Goal: Task Accomplishment & Management: Use online tool/utility

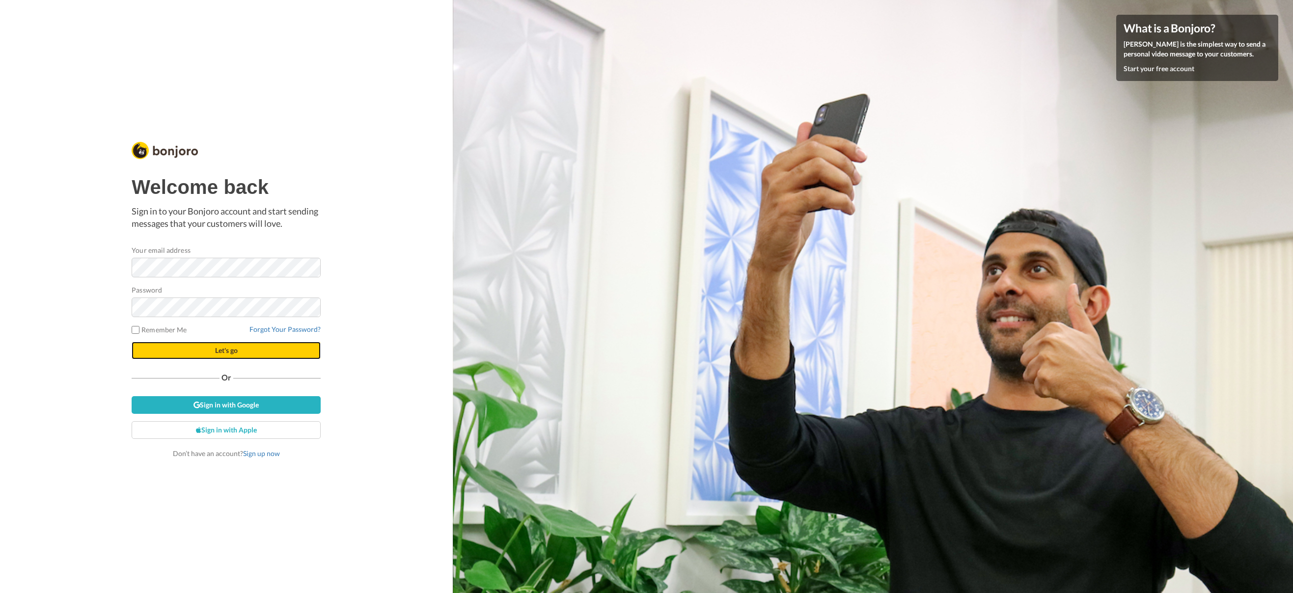
click at [190, 354] on button "Let's go" at bounding box center [226, 351] width 189 height 18
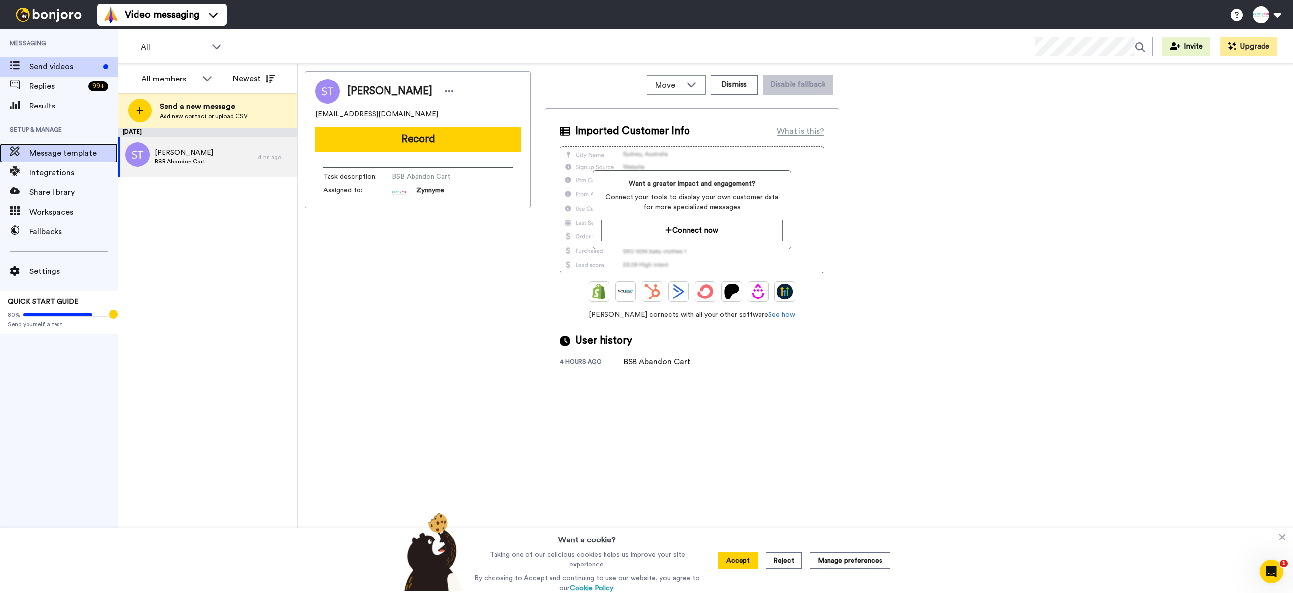
click at [48, 154] on span "Message template" at bounding box center [73, 153] width 88 height 12
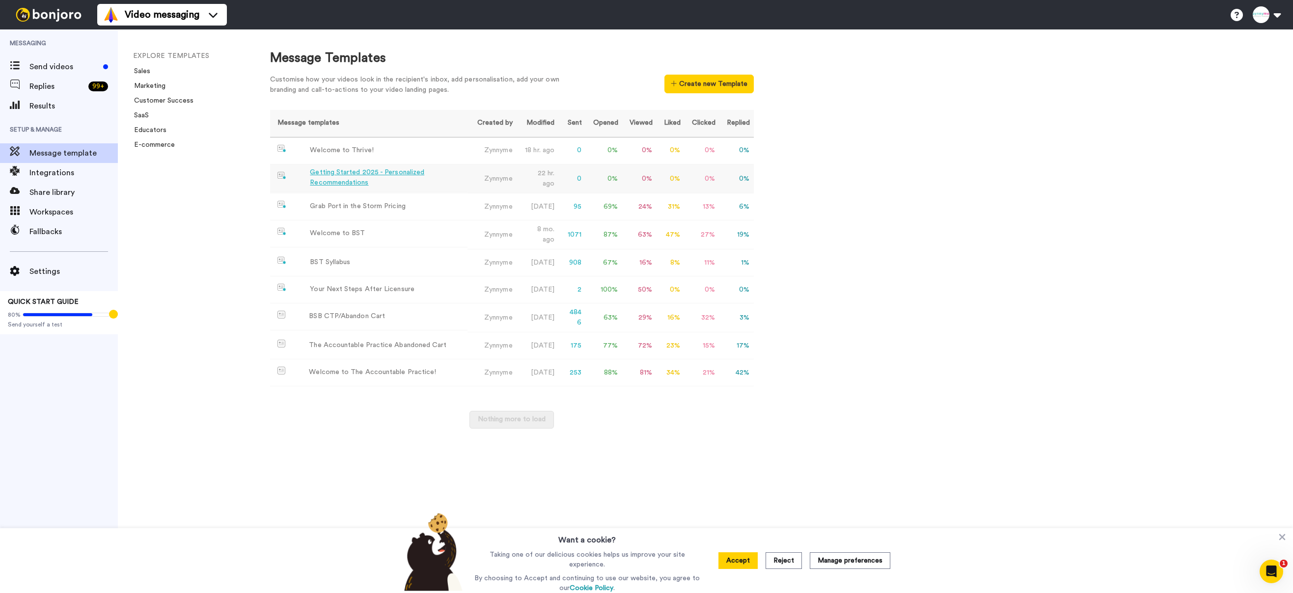
click at [363, 176] on div "Getting Started 2025 - Personalized Recommendations" at bounding box center [386, 177] width 153 height 21
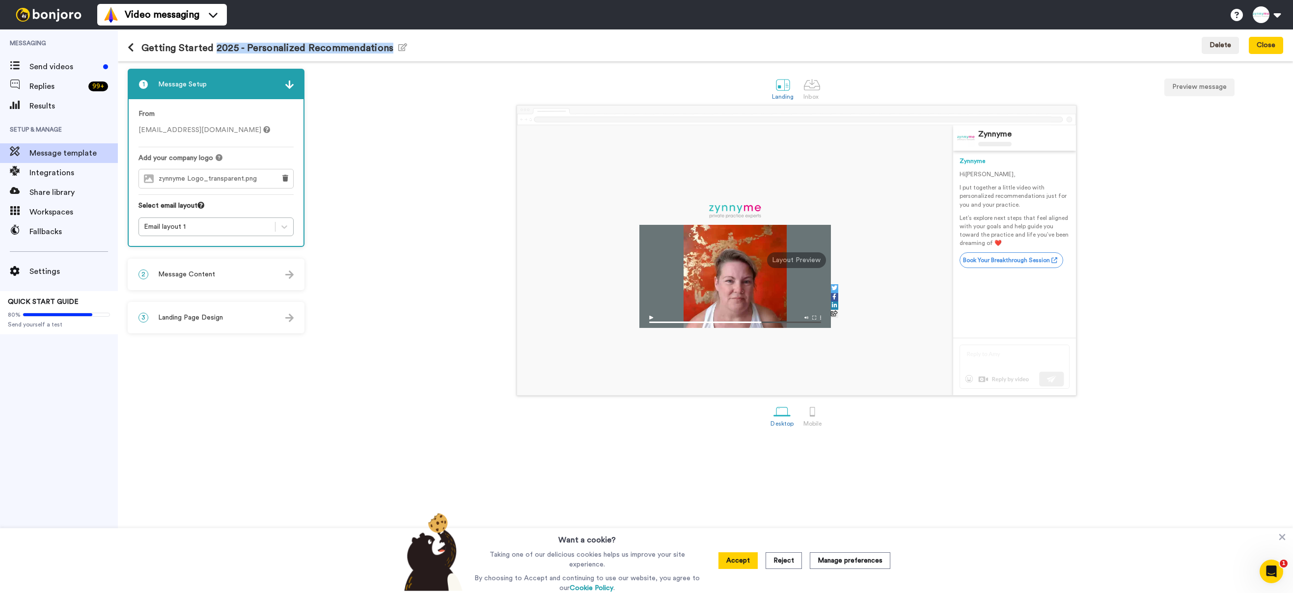
drag, startPoint x: 213, startPoint y: 51, endPoint x: 387, endPoint y: 42, distance: 174.0
click at [387, 42] on h1 "Getting Started 2025 - Personalized Recommendations Edit name" at bounding box center [267, 47] width 279 height 11
click at [399, 49] on icon "button" at bounding box center [402, 47] width 9 height 8
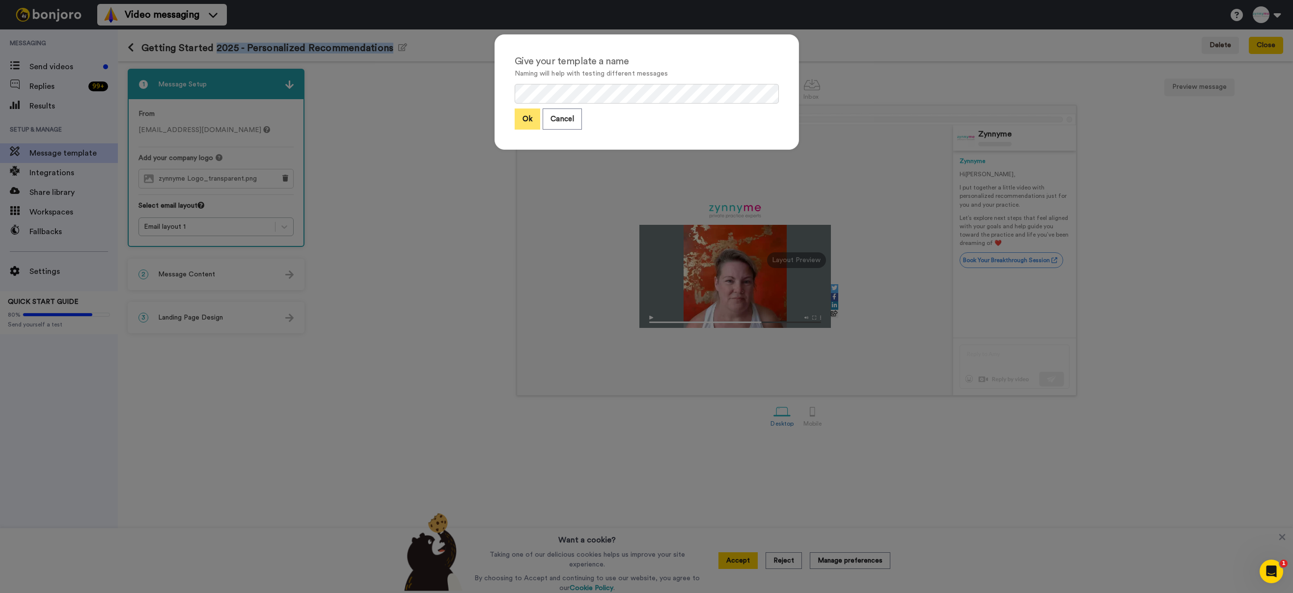
click at [534, 121] on button "Ok" at bounding box center [528, 119] width 26 height 21
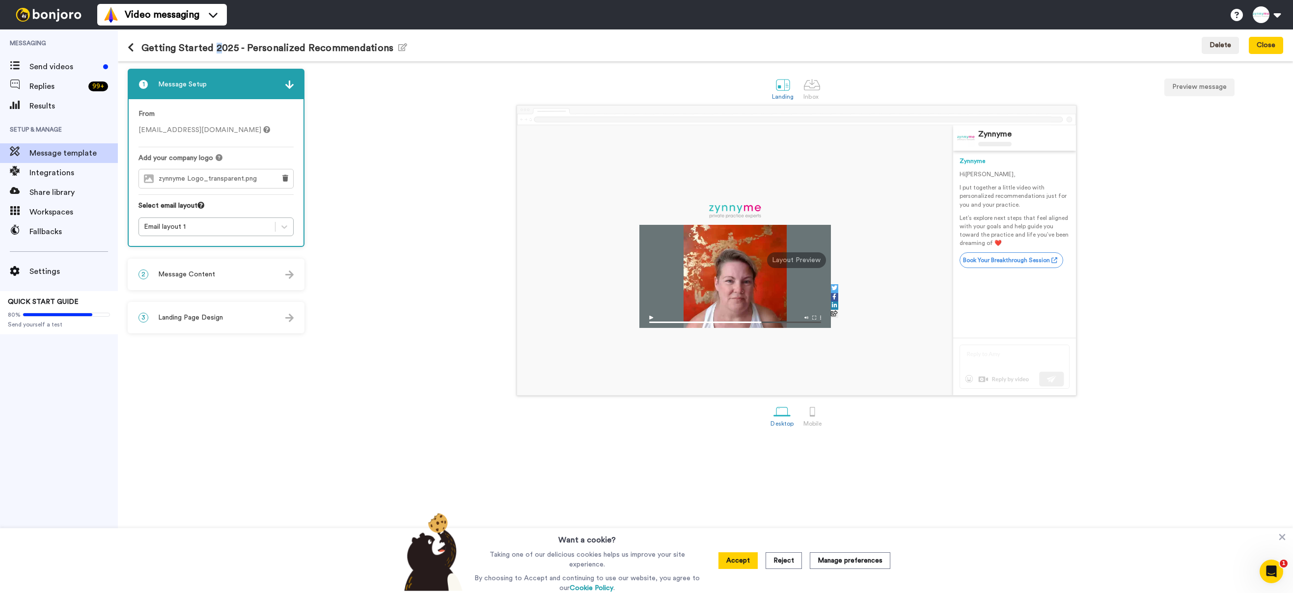
click at [217, 48] on h1 "Getting Started 2025 - Personalized Recommendations Edit name" at bounding box center [267, 47] width 279 height 11
click at [215, 48] on h1 "Getting Started 2025 - Personalized Recommendations Edit name" at bounding box center [267, 47] width 279 height 11
drag, startPoint x: 215, startPoint y: 48, endPoint x: 384, endPoint y: 43, distance: 169.9
click at [384, 43] on h1 "Getting Started 2025 - Personalized Recommendations Edit name" at bounding box center [267, 47] width 279 height 11
click at [398, 46] on icon "button" at bounding box center [402, 47] width 9 height 8
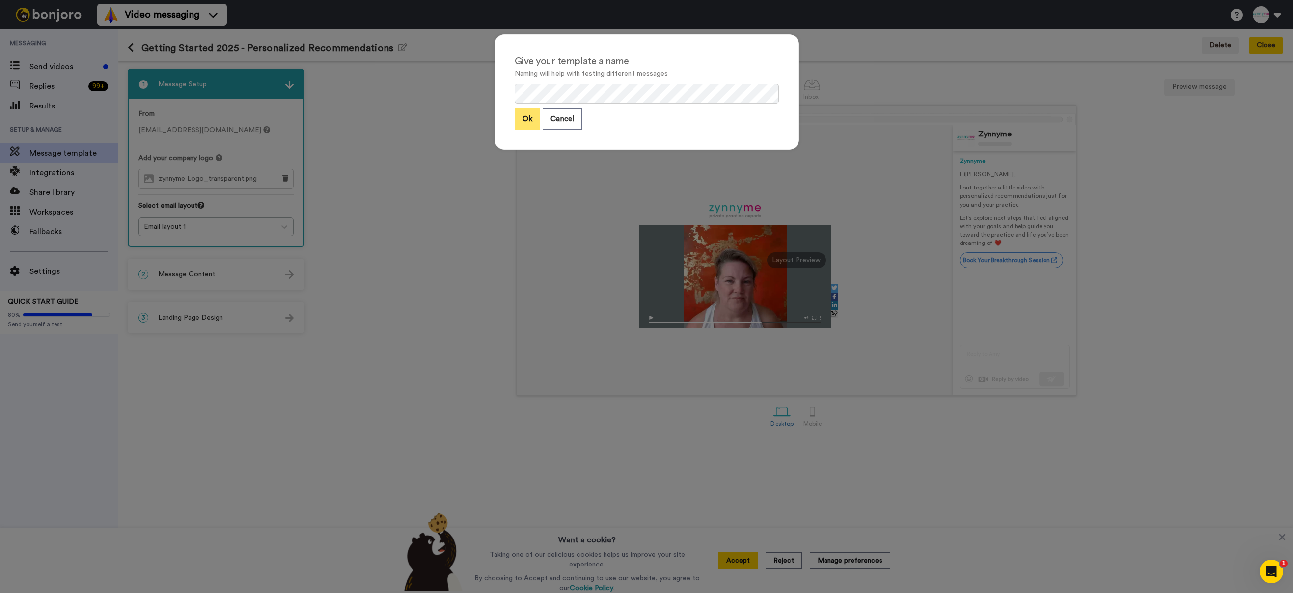
click at [526, 119] on button "Ok" at bounding box center [528, 119] width 26 height 21
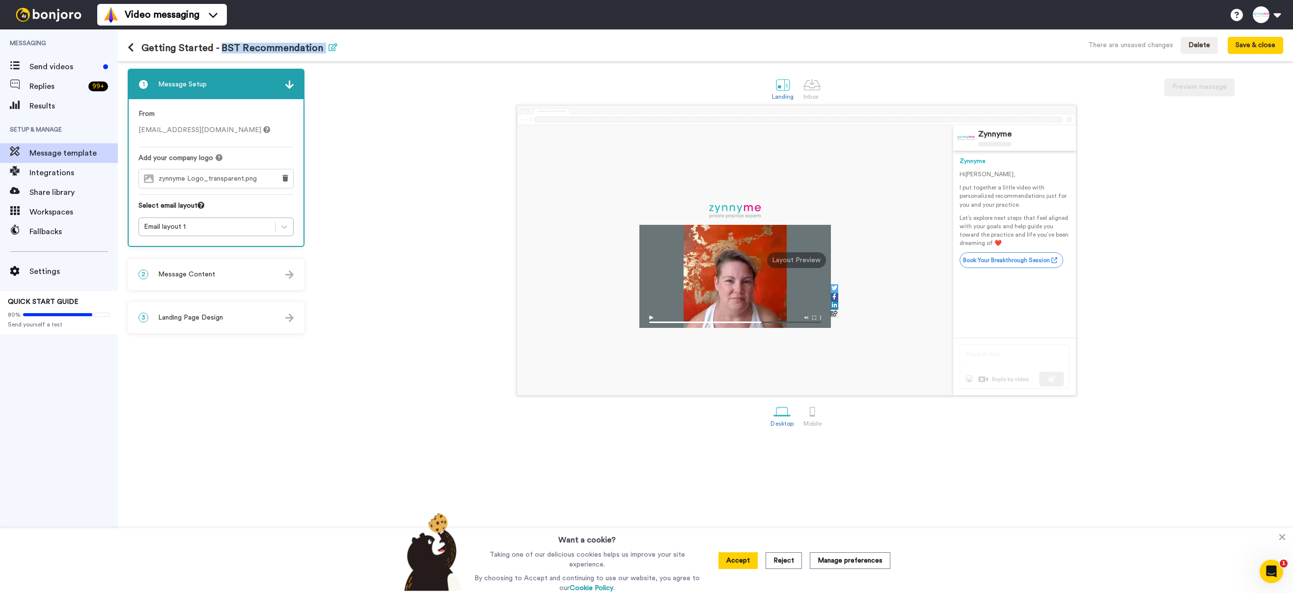
drag, startPoint x: 221, startPoint y: 45, endPoint x: 325, endPoint y: 48, distance: 104.1
click at [325, 48] on h1 "Getting Started - BST Recommendation Edit name" at bounding box center [233, 47] width 210 height 11
click at [196, 275] on span "Message Content" at bounding box center [186, 275] width 57 height 10
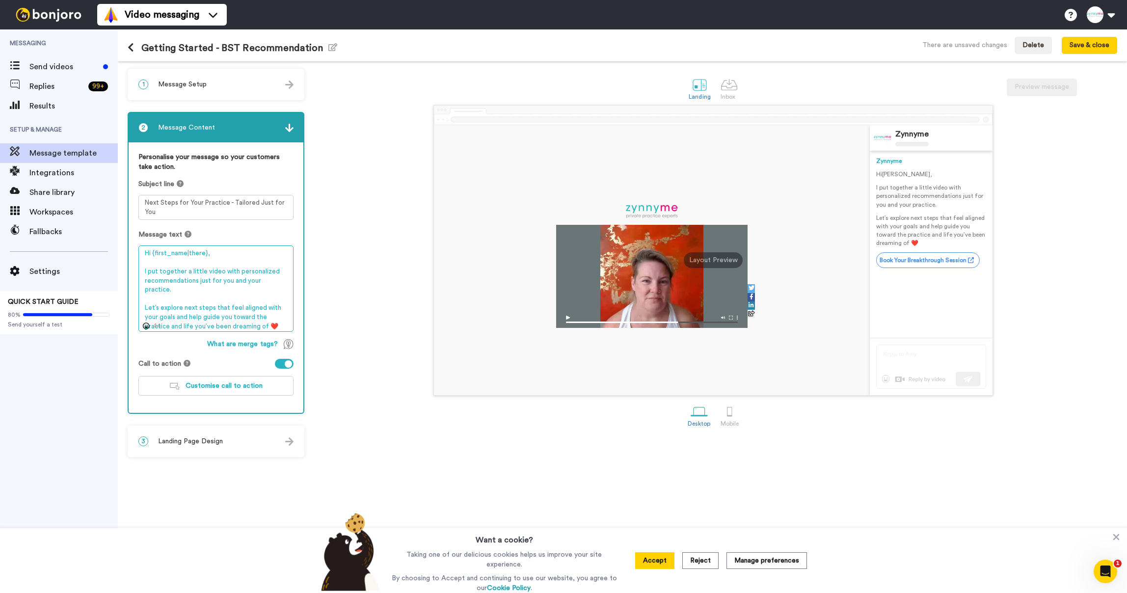
click at [145, 271] on textarea "Hi {first_name|there}, I put together a little video with personalized recommen…" at bounding box center [215, 288] width 155 height 86
click at [150, 308] on textarea "Hi {first_name|there}, I put together a little video with personalized recommen…" at bounding box center [215, 288] width 155 height 86
click at [328, 47] on icon "button" at bounding box center [332, 47] width 9 height 8
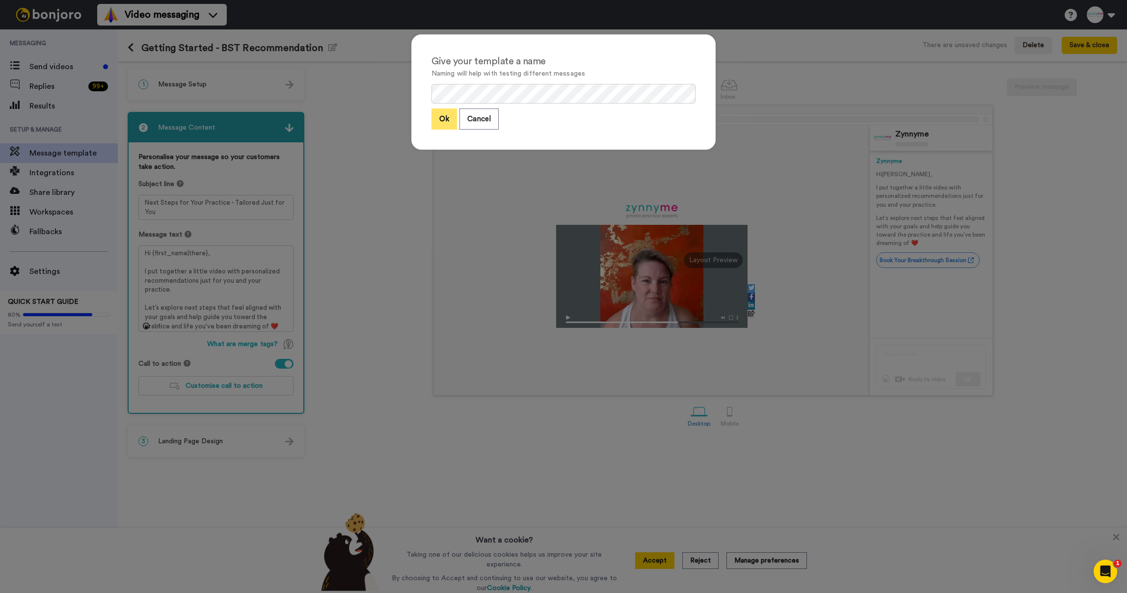
click at [453, 122] on button "Ok" at bounding box center [445, 119] width 26 height 21
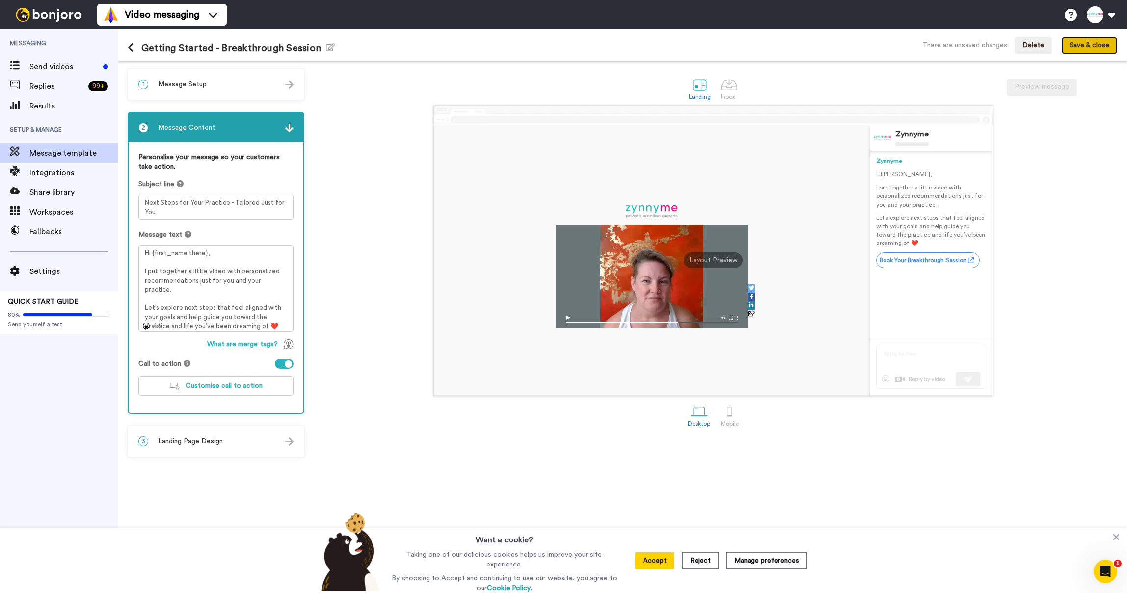
click at [1082, 48] on button "Save & close" at bounding box center [1089, 46] width 55 height 18
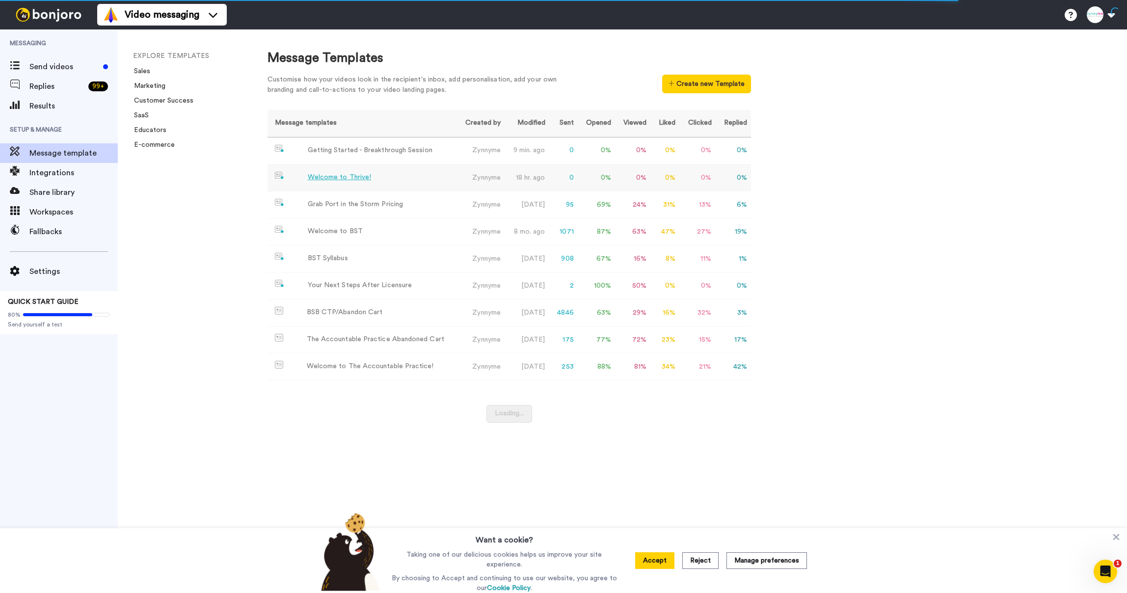
click at [354, 176] on div "Welcome to Thrive!" at bounding box center [339, 177] width 63 height 10
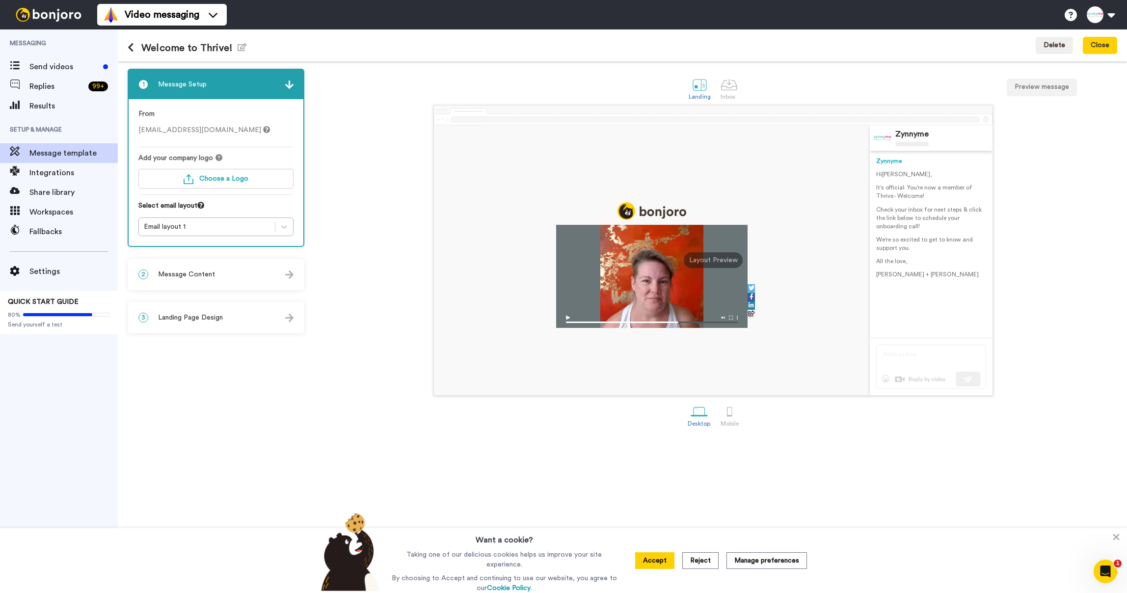
click at [133, 48] on icon at bounding box center [131, 48] width 6 height 10
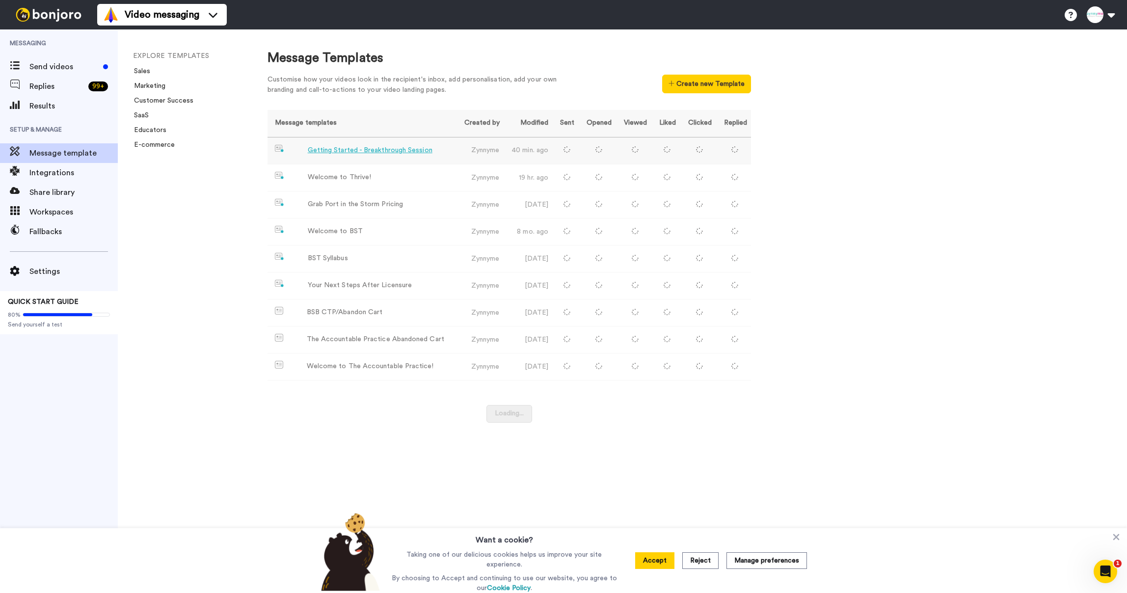
click at [360, 146] on div "Getting Started - Breakthrough Session" at bounding box center [370, 150] width 125 height 10
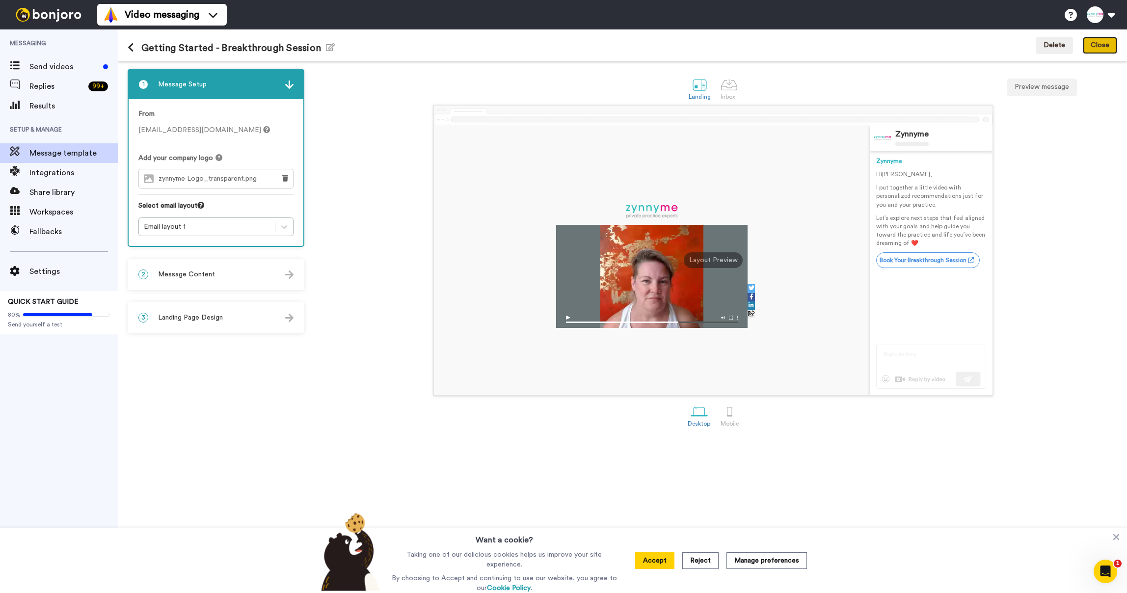
click at [1094, 50] on button "Close" at bounding box center [1100, 46] width 34 height 18
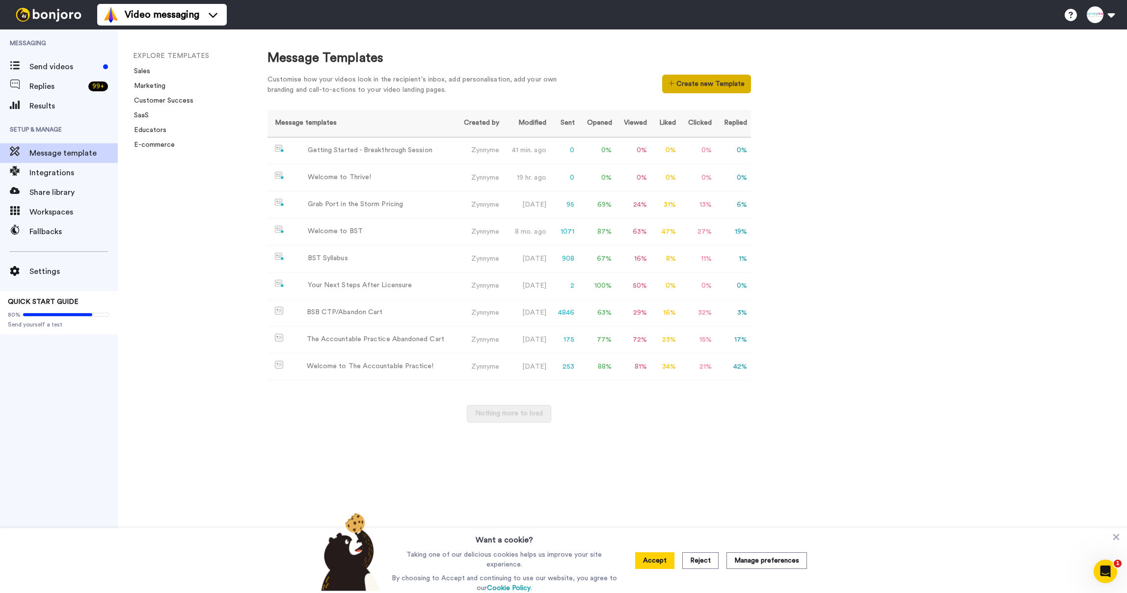
click at [698, 86] on button "Create new Template" at bounding box center [706, 84] width 89 height 19
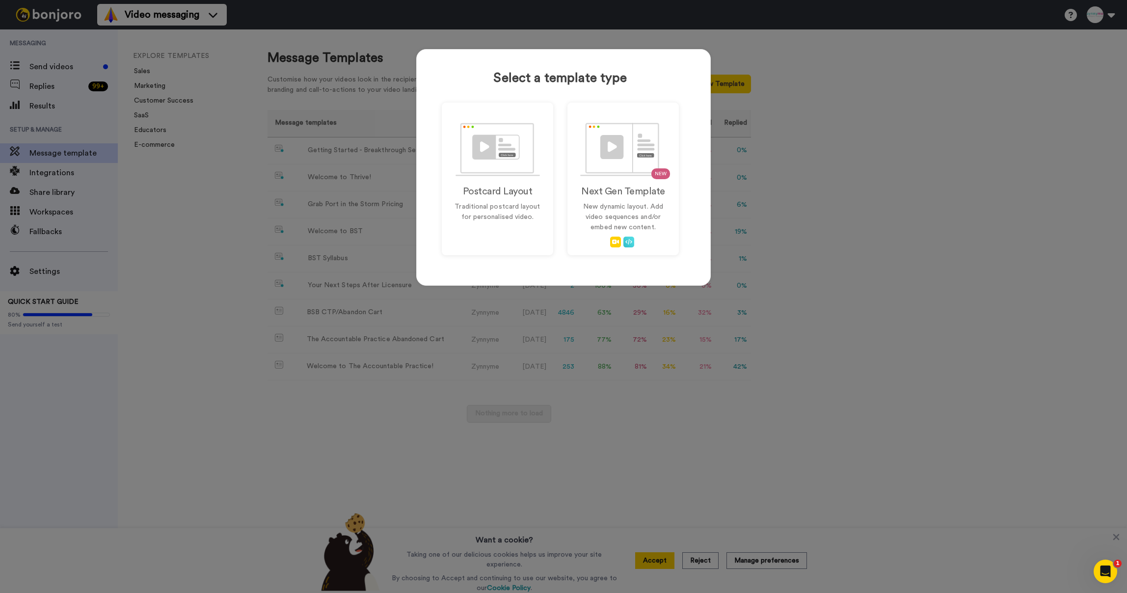
click at [322, 159] on div "Select a template type Postcard Layout Traditional postcard layout for personal…" at bounding box center [563, 296] width 1127 height 593
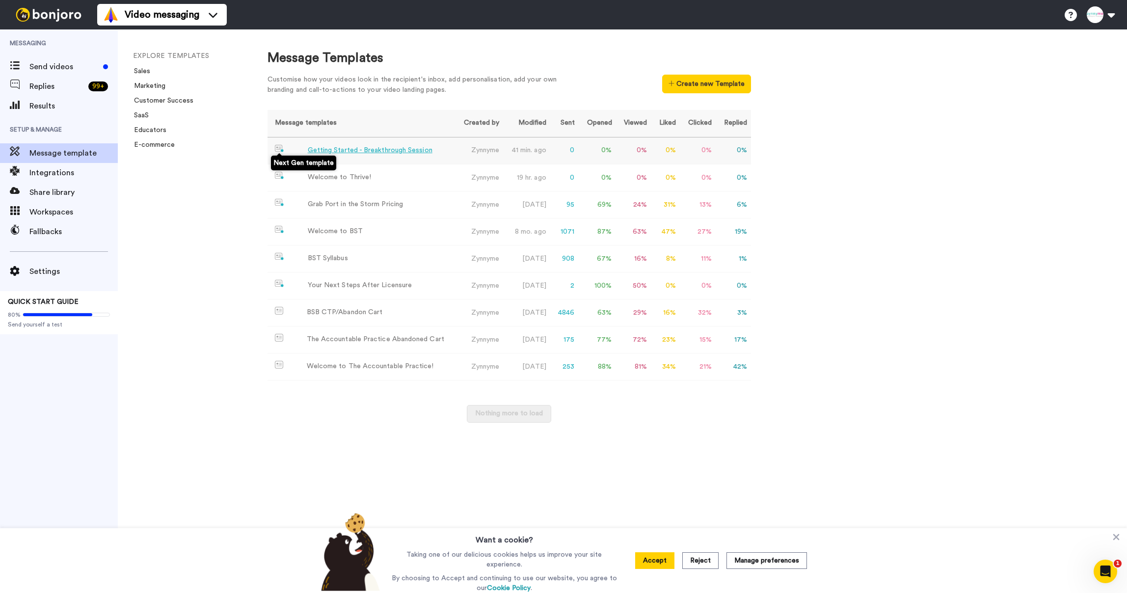
click at [276, 151] on img at bounding box center [279, 149] width 9 height 8
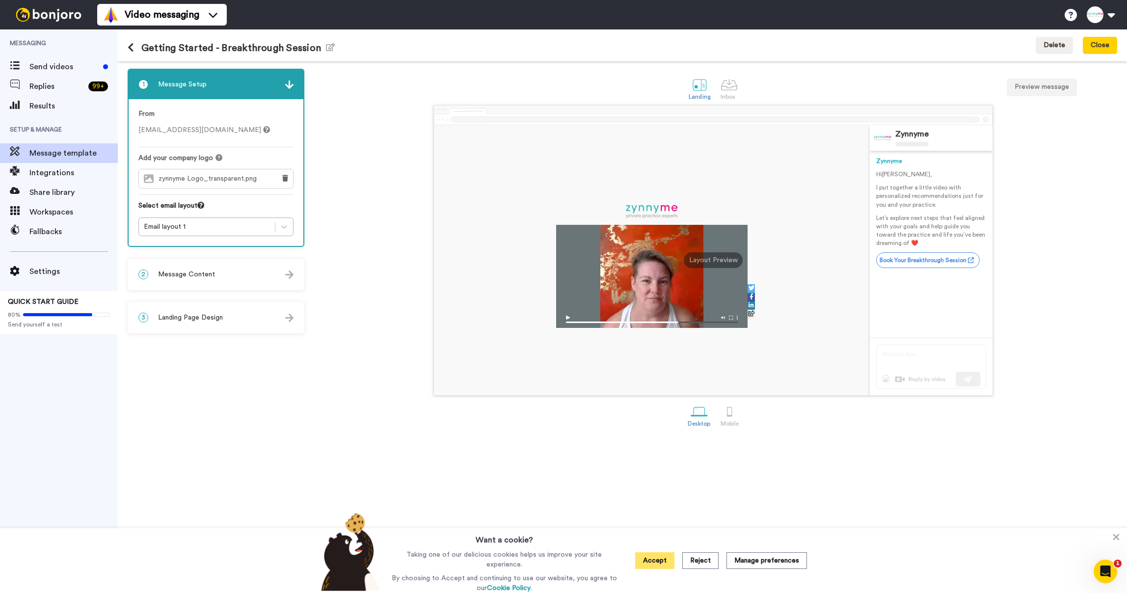
click at [650, 559] on button "Accept" at bounding box center [654, 560] width 39 height 17
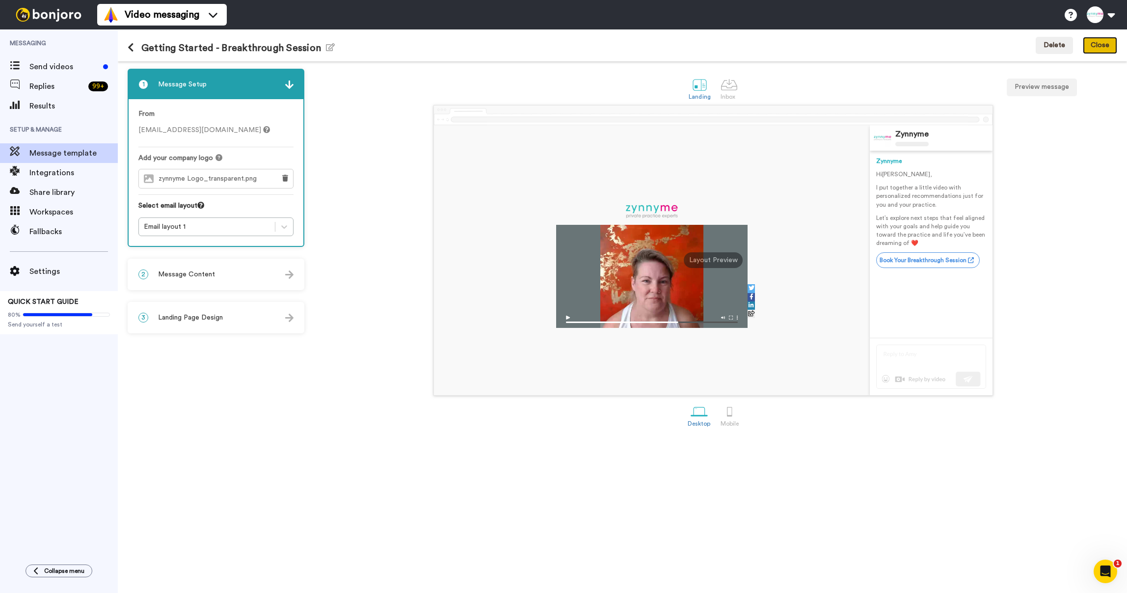
click at [1109, 51] on button "Close" at bounding box center [1100, 46] width 34 height 18
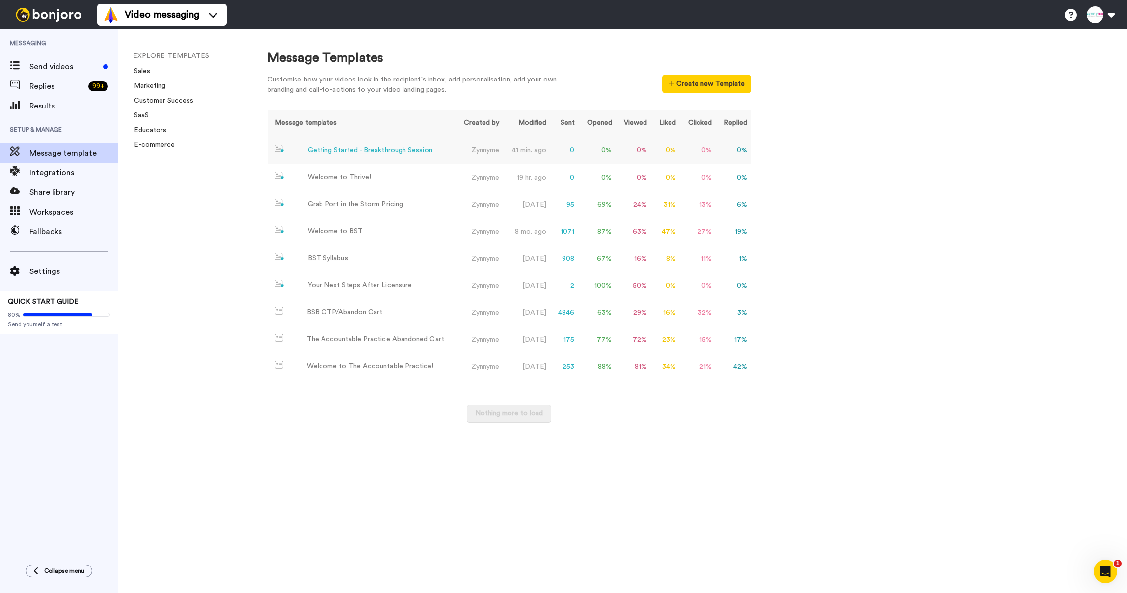
click at [400, 154] on div "Getting Started - Breakthrough Session" at bounding box center [370, 150] width 125 height 10
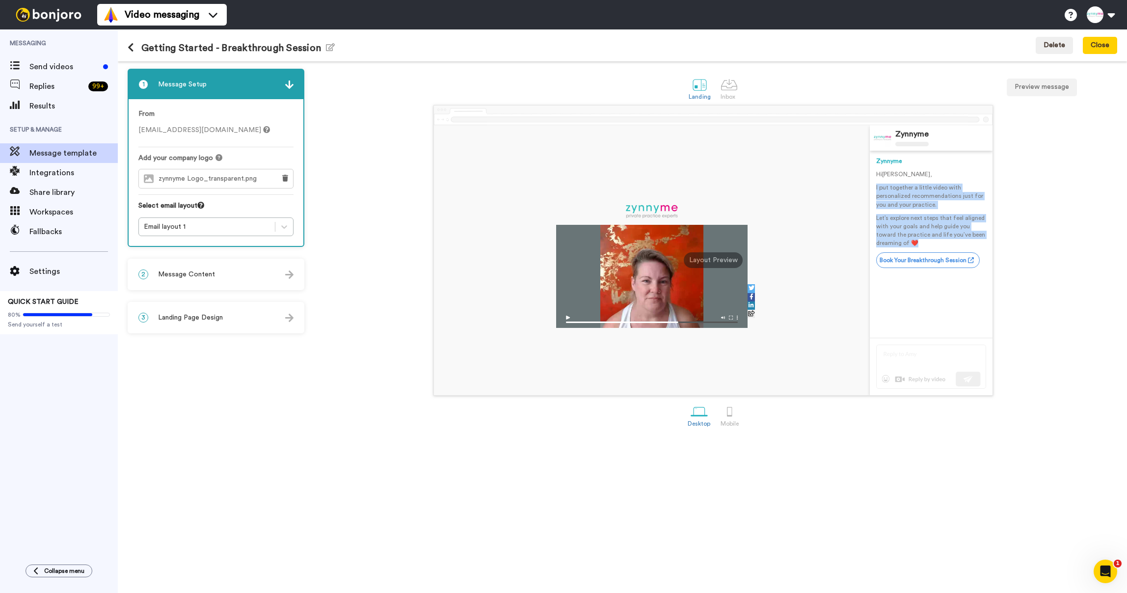
drag, startPoint x: 876, startPoint y: 189, endPoint x: 965, endPoint y: 246, distance: 106.5
click at [965, 246] on div "Hi Tom , I put together a little video with personalized recommendations just f…" at bounding box center [931, 208] width 110 height 77
copy div "I put together a little video with personalized recommendations just for you an…"
click at [257, 271] on div "2 Message Content" at bounding box center [216, 274] width 175 height 29
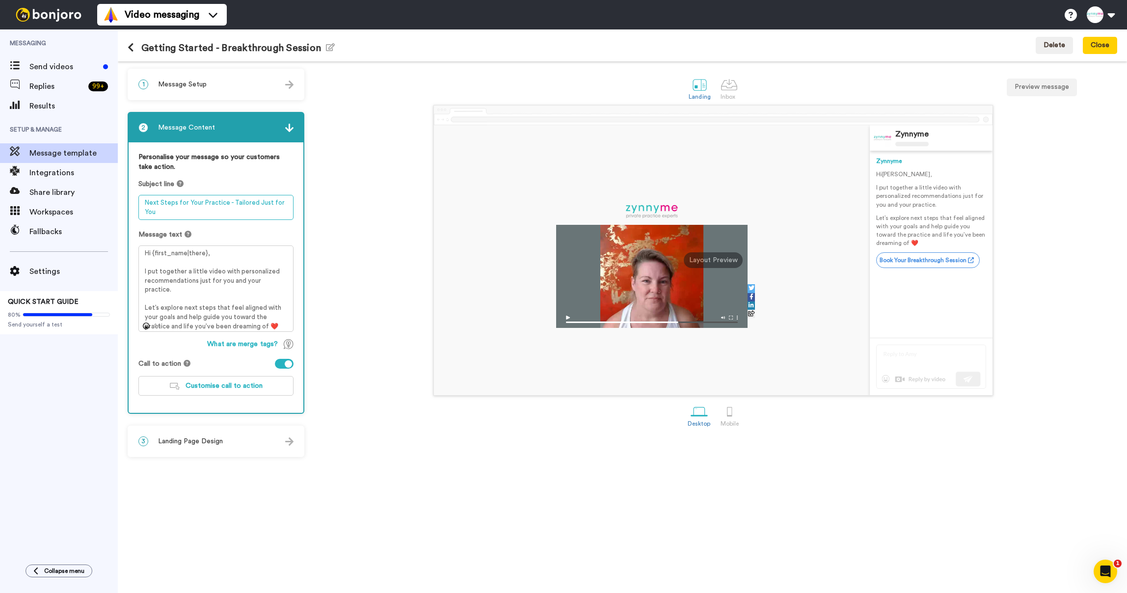
drag, startPoint x: 167, startPoint y: 215, endPoint x: 140, endPoint y: 195, distance: 33.8
click at [140, 195] on textarea "Next Steps for Your Practice - Tailored Just for You" at bounding box center [215, 207] width 155 height 25
drag, startPoint x: 144, startPoint y: 253, endPoint x: 196, endPoint y: 346, distance: 106.0
click at [196, 346] on div "Personalise your message so your customers take action. Subject line Next Steps…" at bounding box center [216, 277] width 175 height 271
click at [210, 384] on span "Customise call to action" at bounding box center [224, 385] width 77 height 7
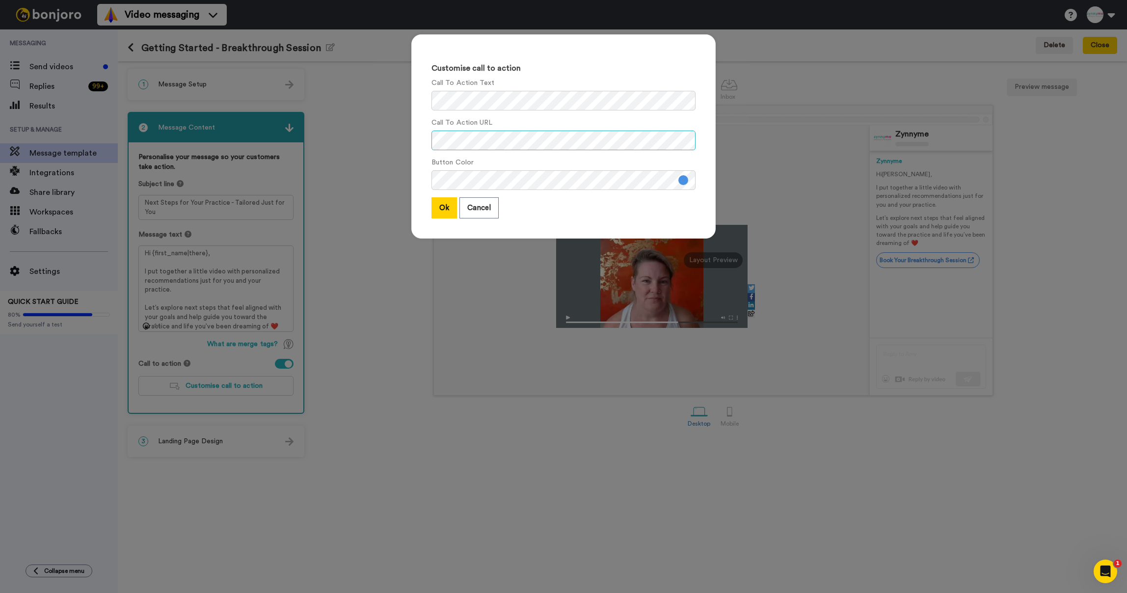
click at [412, 119] on div "Customise call to action Call To Action Text Call To Action URL Button Color Ok…" at bounding box center [563, 136] width 304 height 204
click at [440, 203] on button "Ok" at bounding box center [445, 207] width 26 height 21
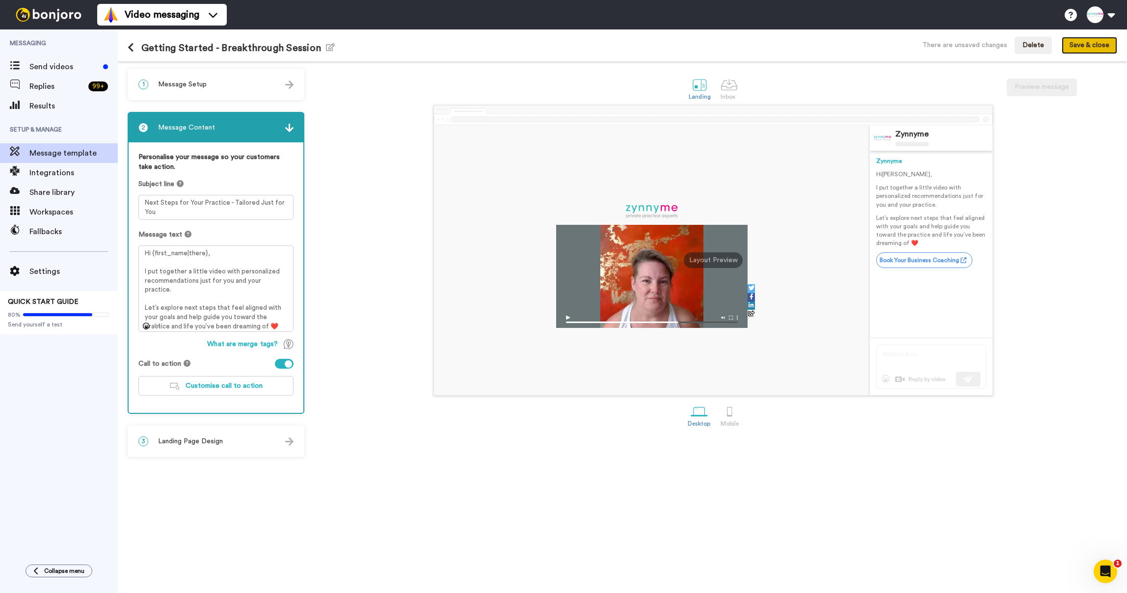
click at [1081, 46] on button "Save & close" at bounding box center [1089, 46] width 55 height 18
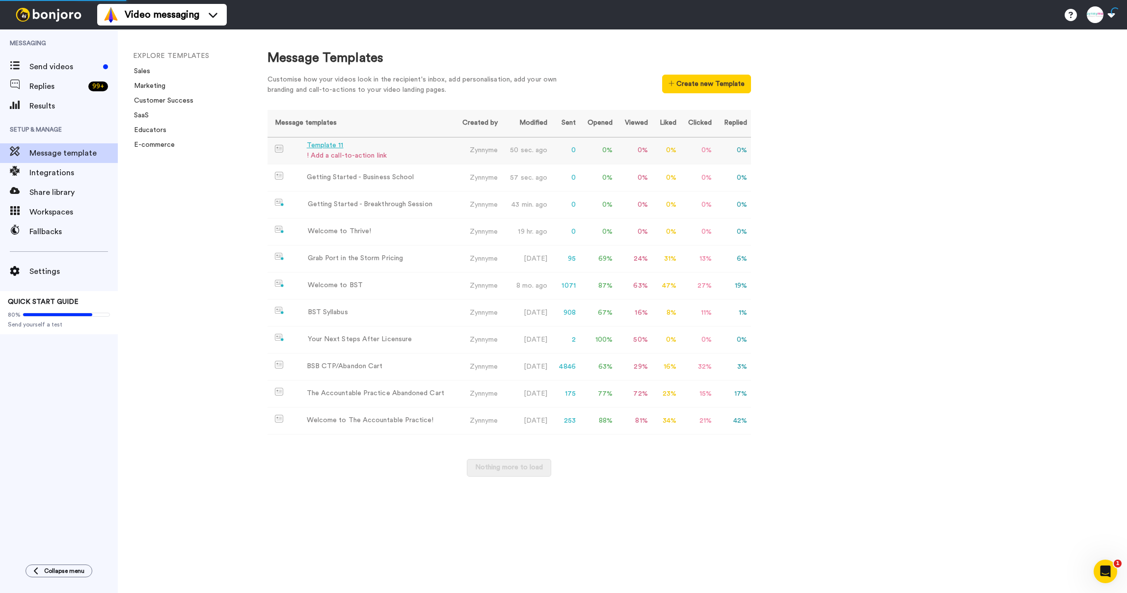
click at [338, 149] on div "Template 11" at bounding box center [347, 145] width 80 height 10
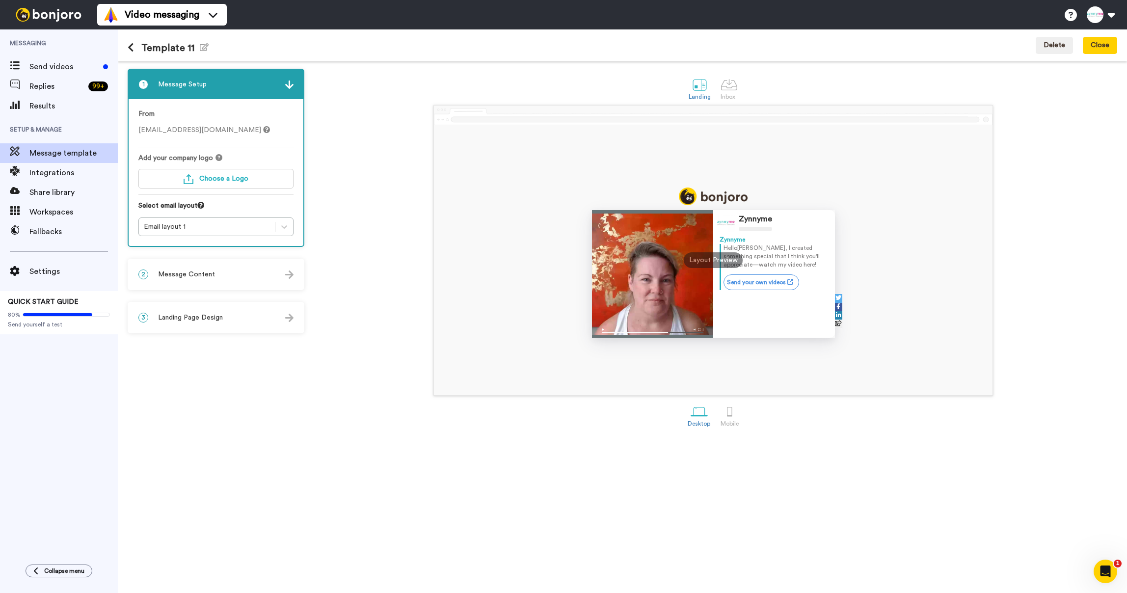
click at [189, 315] on span "Landing Page Design" at bounding box center [190, 318] width 65 height 10
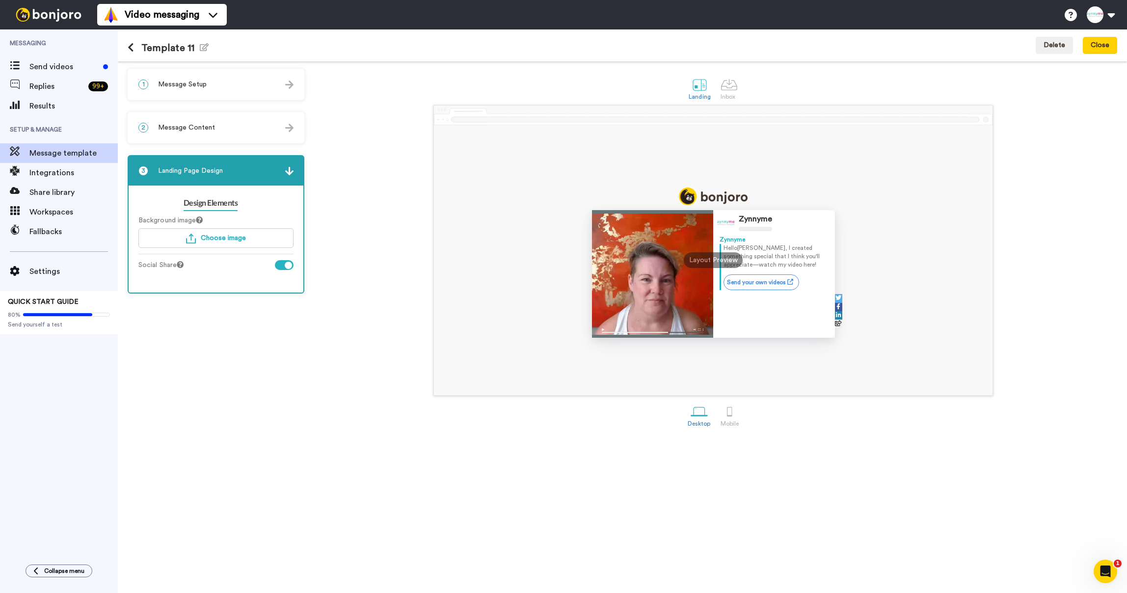
click at [217, 120] on div "2 Message Content" at bounding box center [216, 127] width 175 height 29
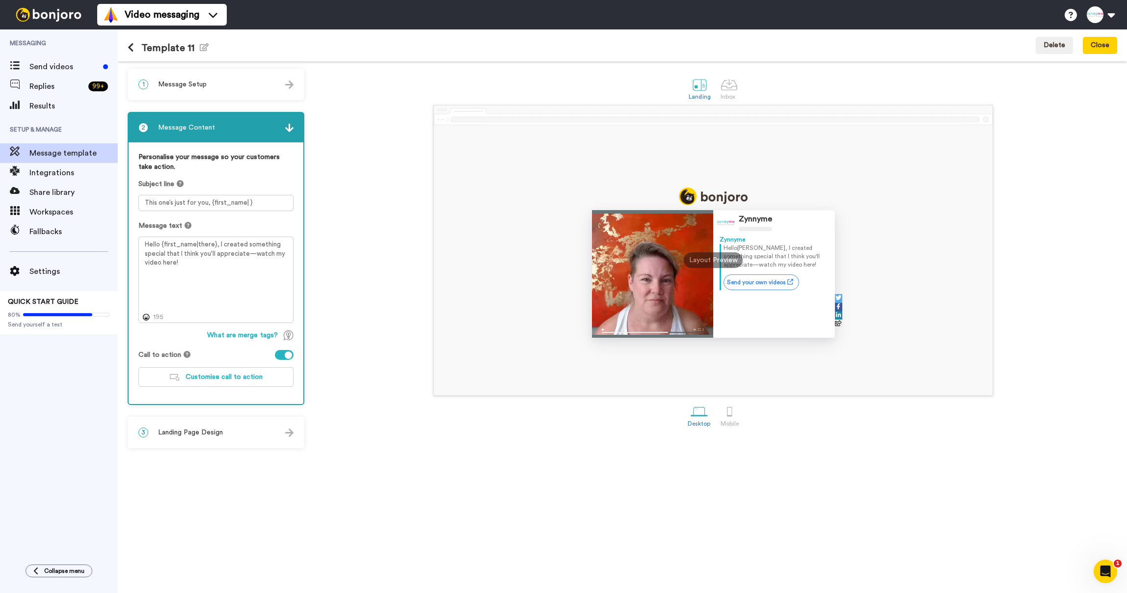
click at [132, 48] on icon at bounding box center [131, 48] width 6 height 10
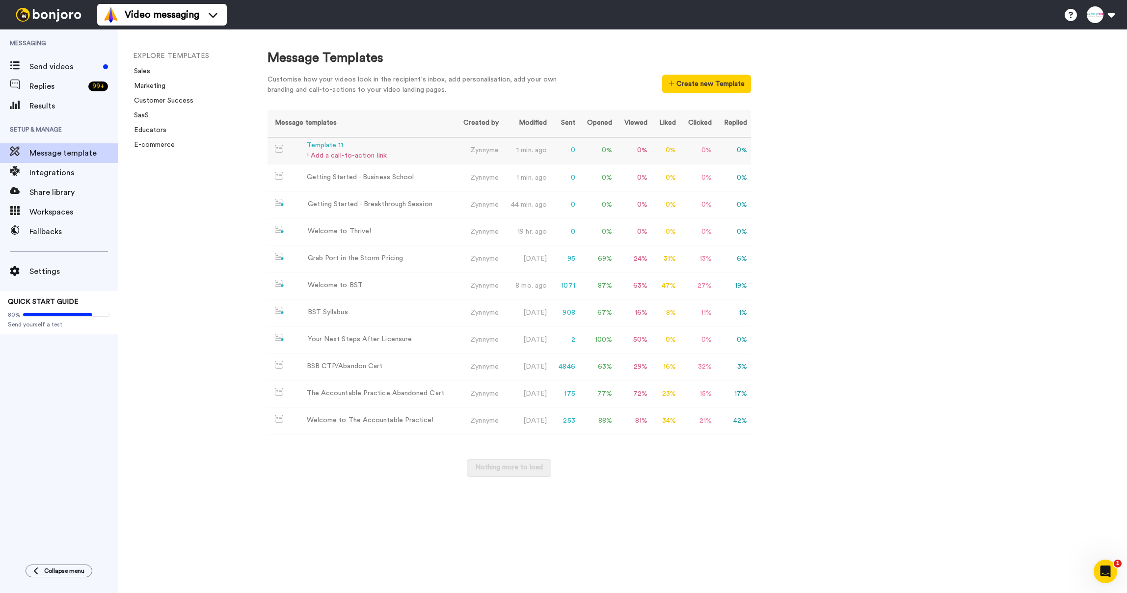
click at [333, 144] on div "Template 11" at bounding box center [347, 145] width 80 height 10
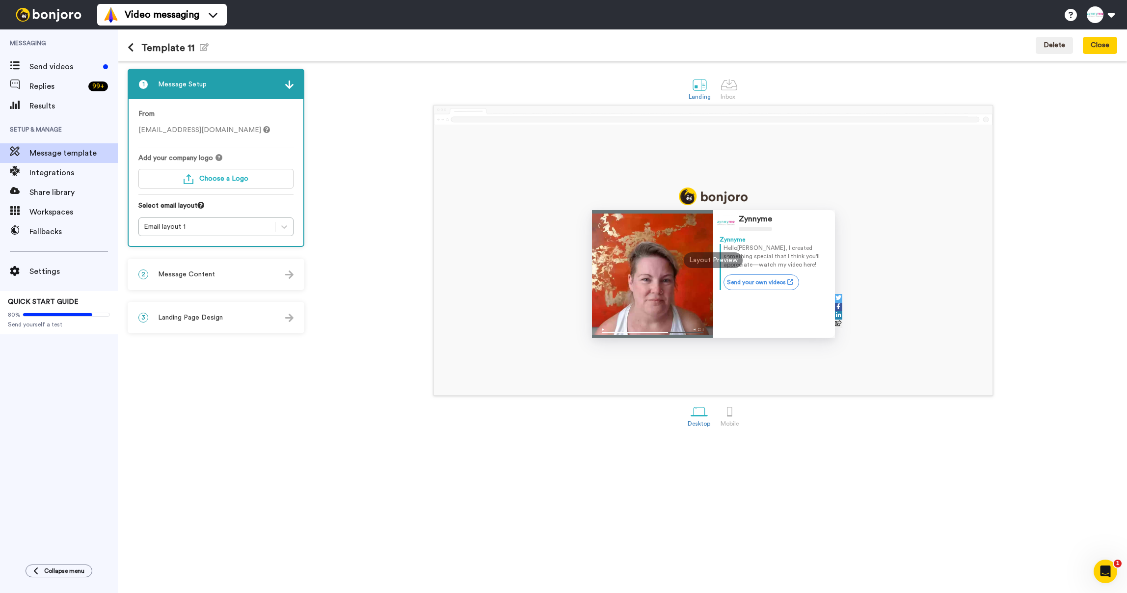
click at [133, 46] on icon at bounding box center [131, 48] width 6 height 10
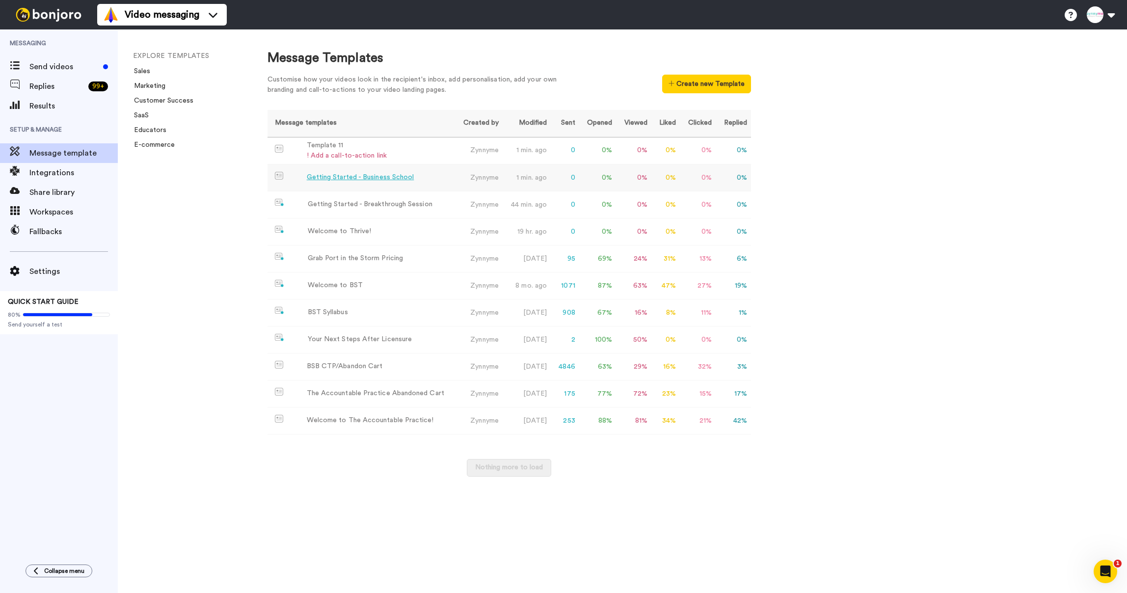
click at [332, 179] on div "Getting Started - Business School" at bounding box center [361, 177] width 108 height 10
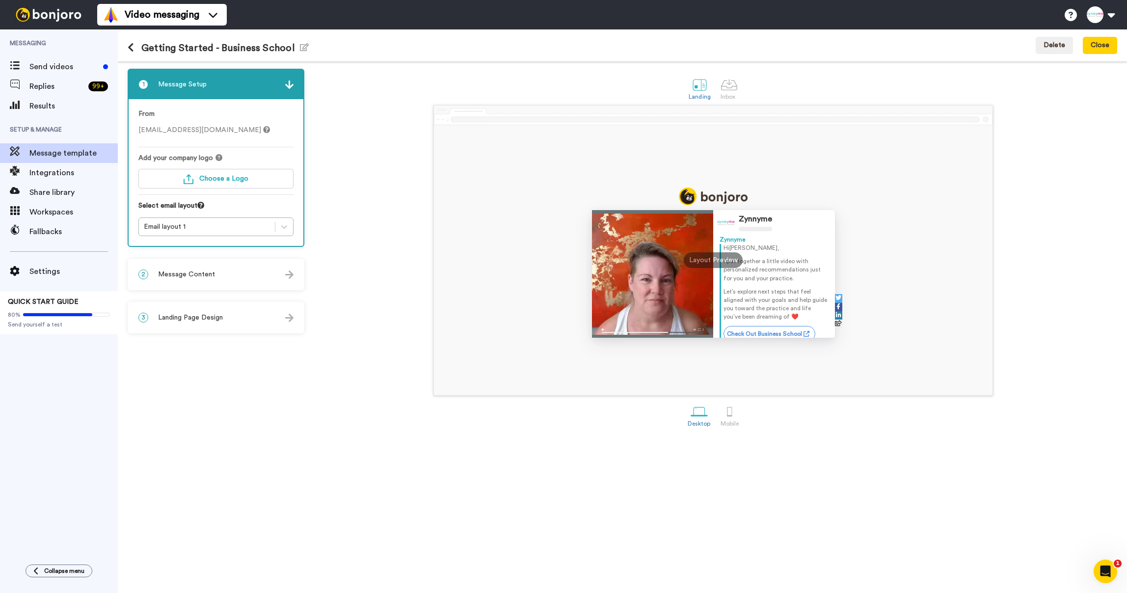
click at [202, 279] on div "2 Message Content" at bounding box center [216, 274] width 175 height 29
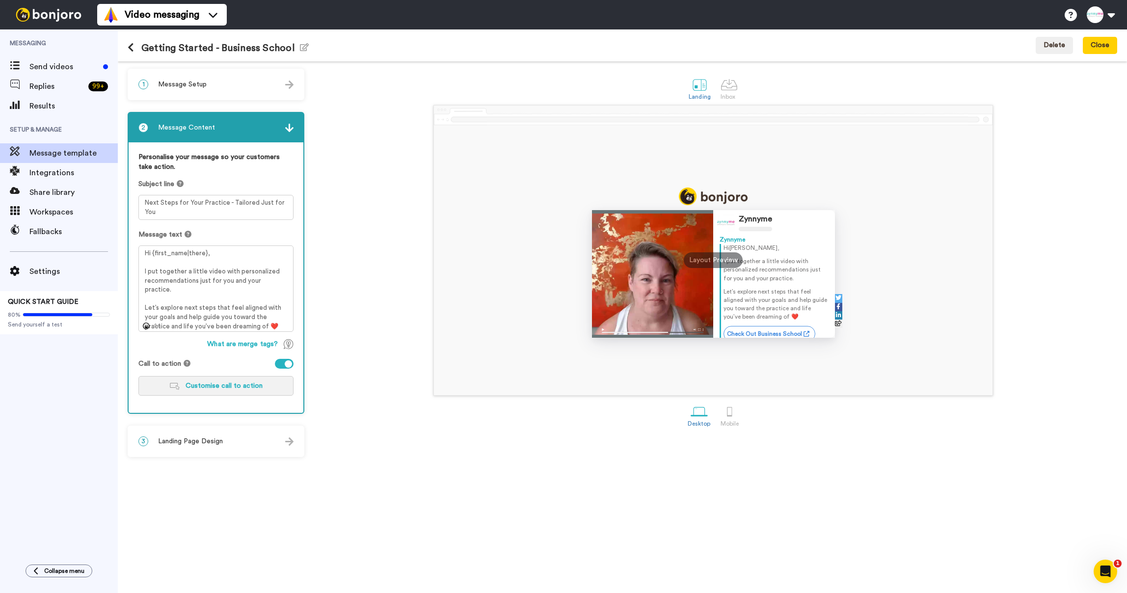
click at [199, 386] on span "Customise call to action" at bounding box center [224, 385] width 77 height 7
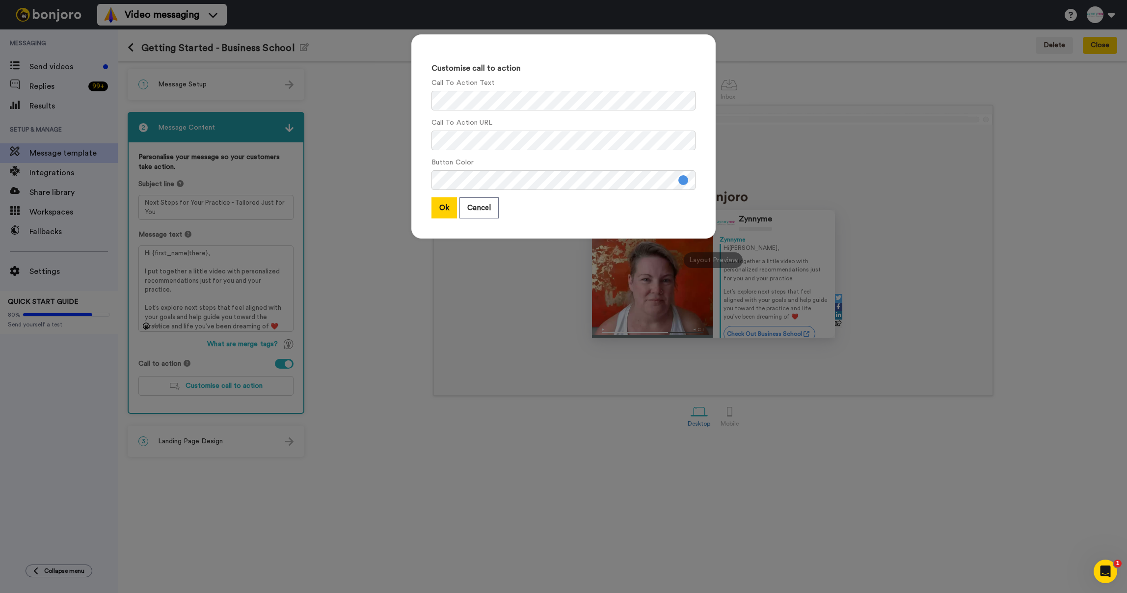
click at [333, 145] on div "Customise call to action Call To Action Text Call To Action URL Button Color Ok…" at bounding box center [563, 296] width 1127 height 593
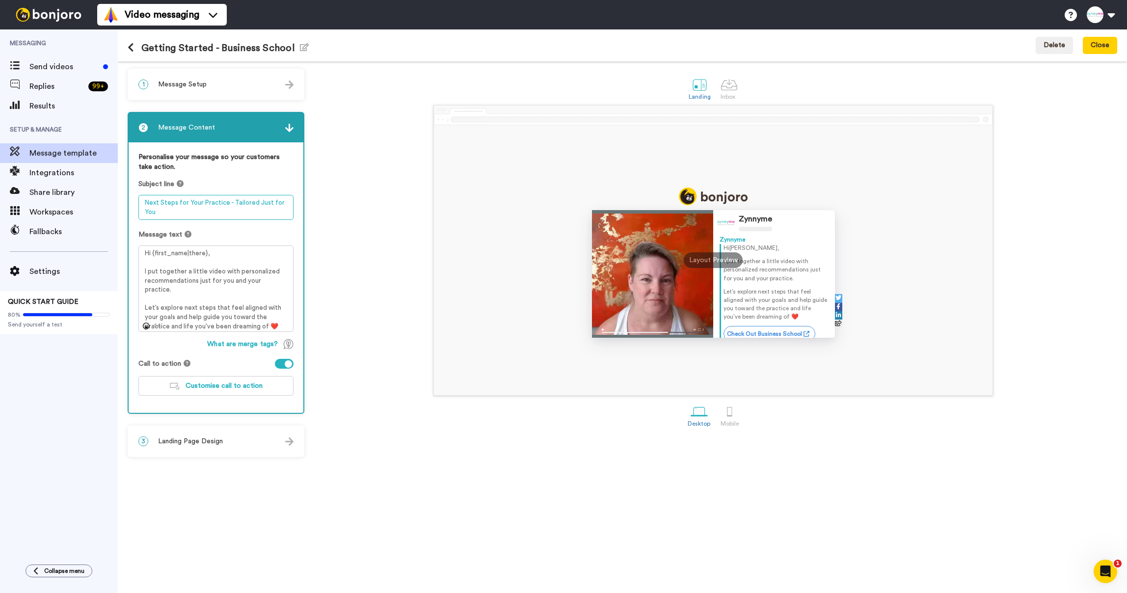
drag, startPoint x: 175, startPoint y: 213, endPoint x: 135, endPoint y: 195, distance: 43.5
click at [135, 196] on div "Personalise your message so your customers take action. Subject line Next Steps…" at bounding box center [216, 277] width 175 height 271
click at [382, 113] on div "Zynnyme Zynnyme Hi Tom , I put together a little video with personalized recomm…" at bounding box center [713, 250] width 808 height 291
click at [130, 49] on icon at bounding box center [131, 48] width 6 height 10
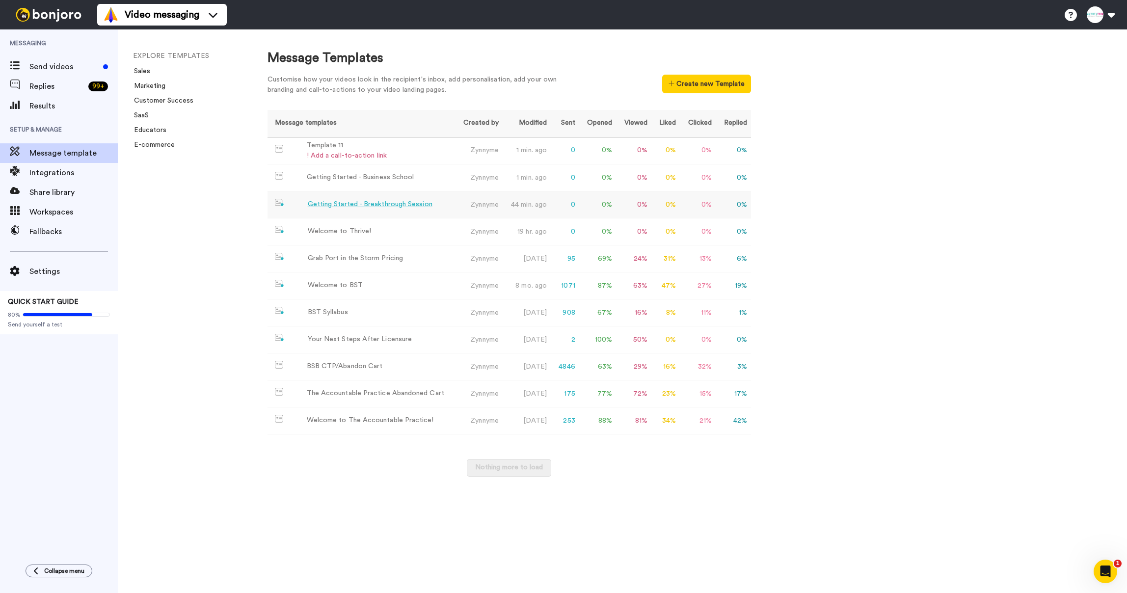
click at [402, 206] on div "Getting Started - Breakthrough Session" at bounding box center [370, 204] width 125 height 10
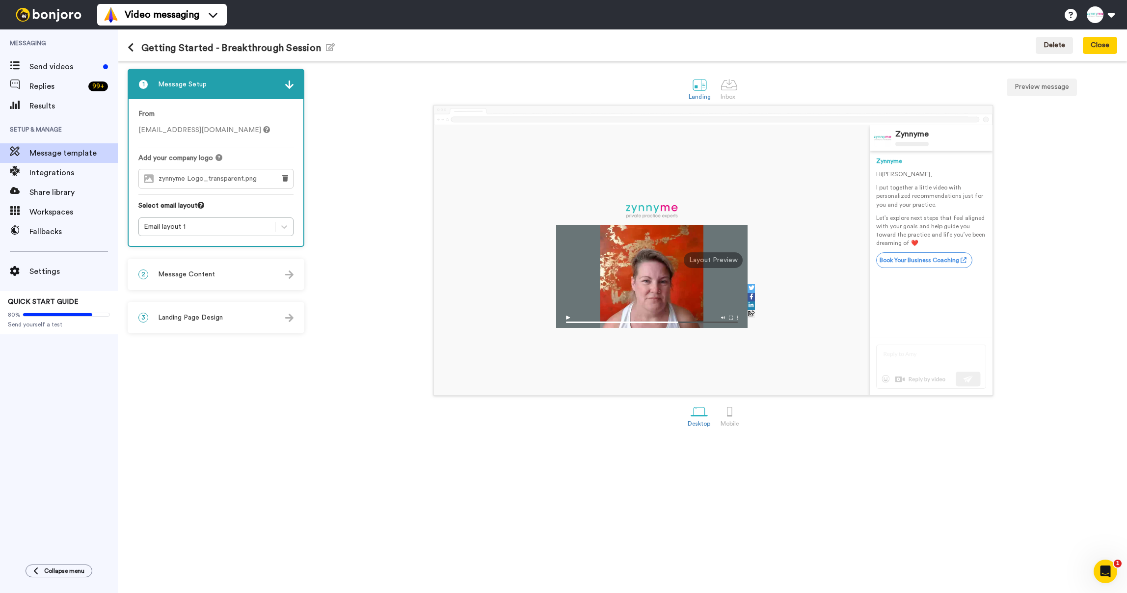
click at [219, 270] on div "2 Message Content" at bounding box center [216, 274] width 175 height 29
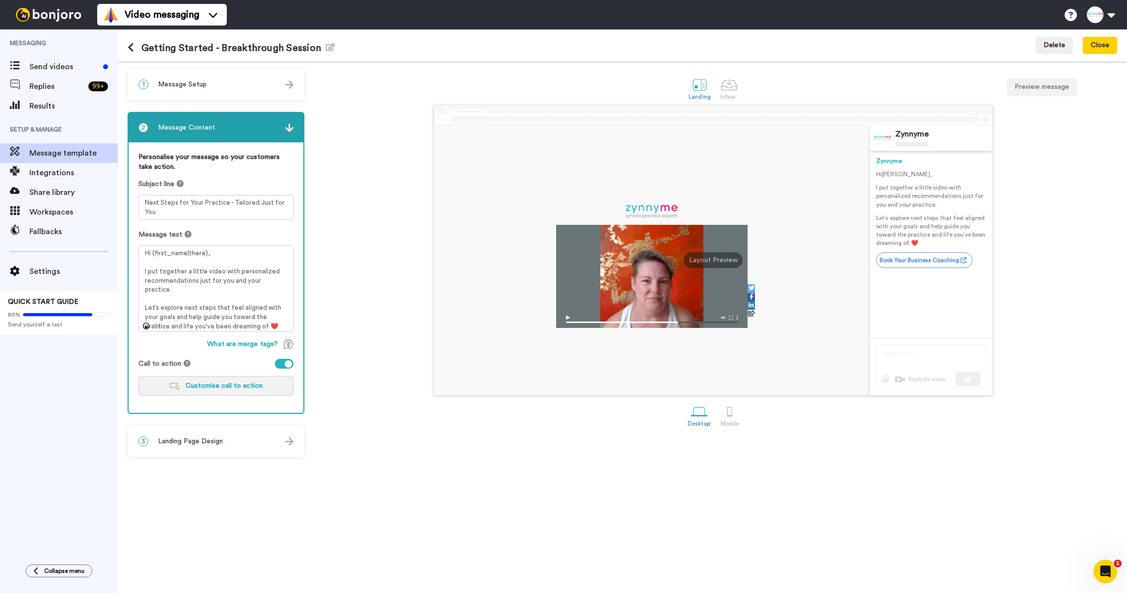
click at [212, 384] on span "Customise call to action" at bounding box center [224, 385] width 77 height 7
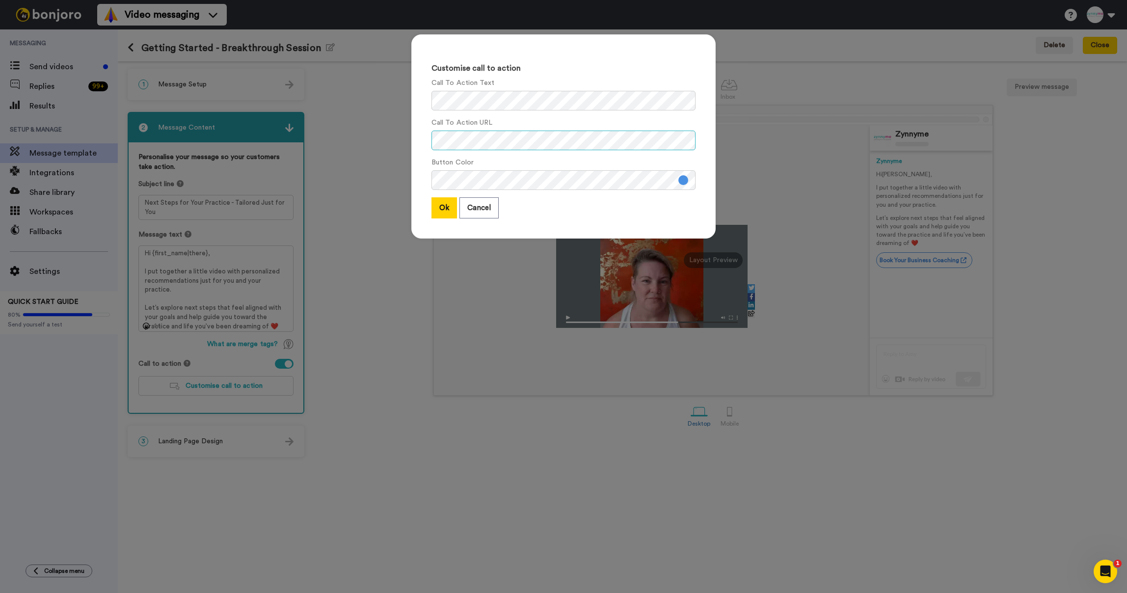
click at [444, 120] on div "Call To Action URL" at bounding box center [564, 134] width 264 height 32
click at [414, 97] on div "Customise call to action Call To Action Text Call To Action URL Button Color Ok…" at bounding box center [563, 136] width 304 height 204
click at [444, 212] on button "Ok" at bounding box center [445, 207] width 26 height 21
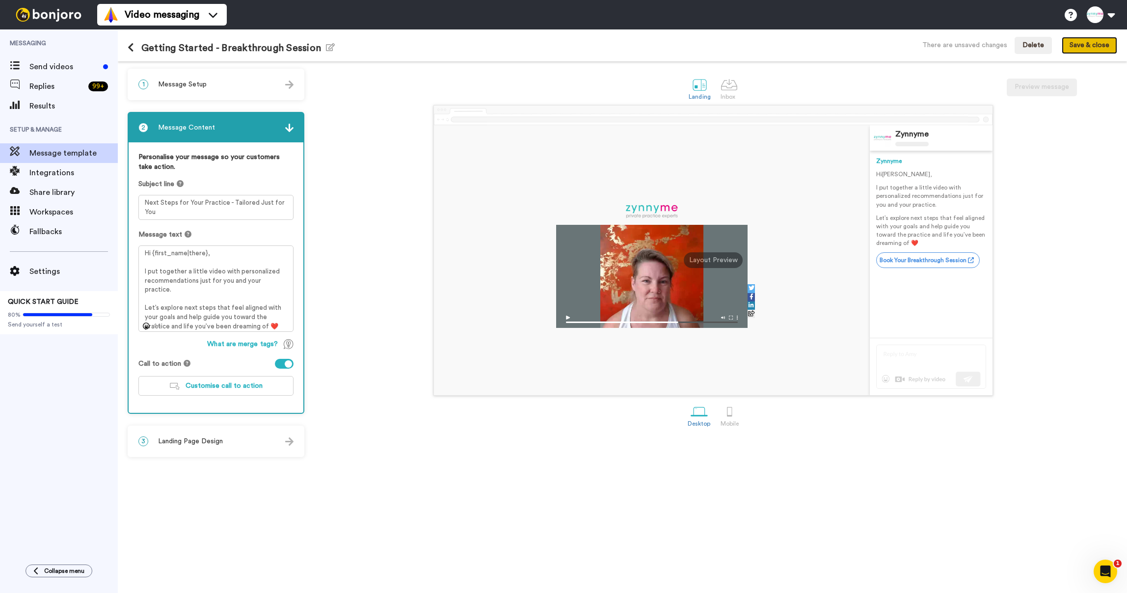
click at [1089, 44] on button "Save & close" at bounding box center [1089, 46] width 55 height 18
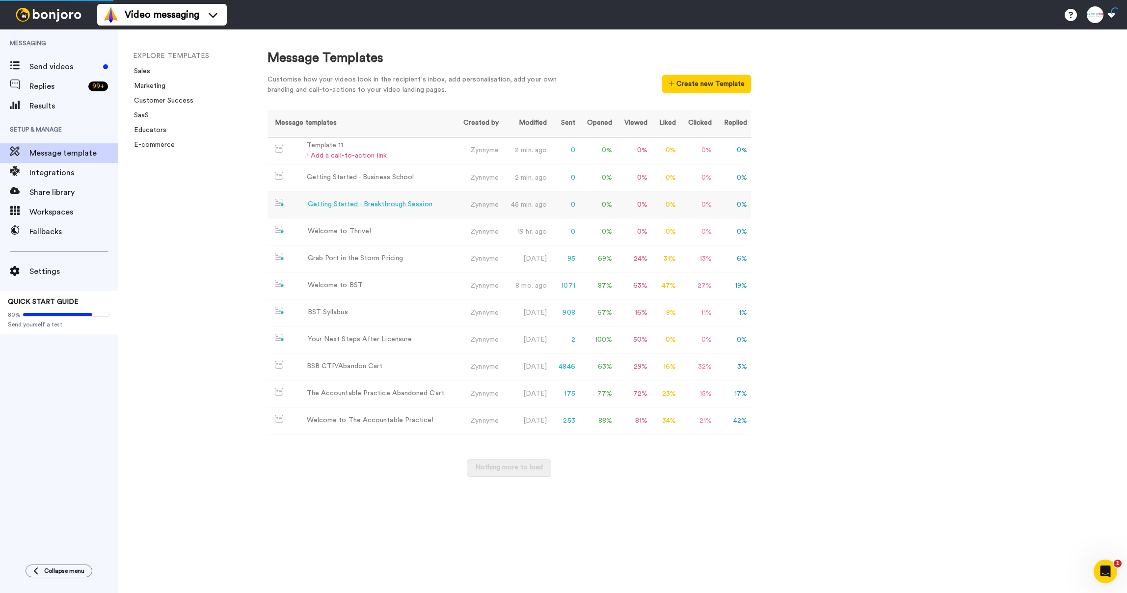
click at [381, 205] on div "Getting Started - Breakthrough Session" at bounding box center [370, 204] width 125 height 10
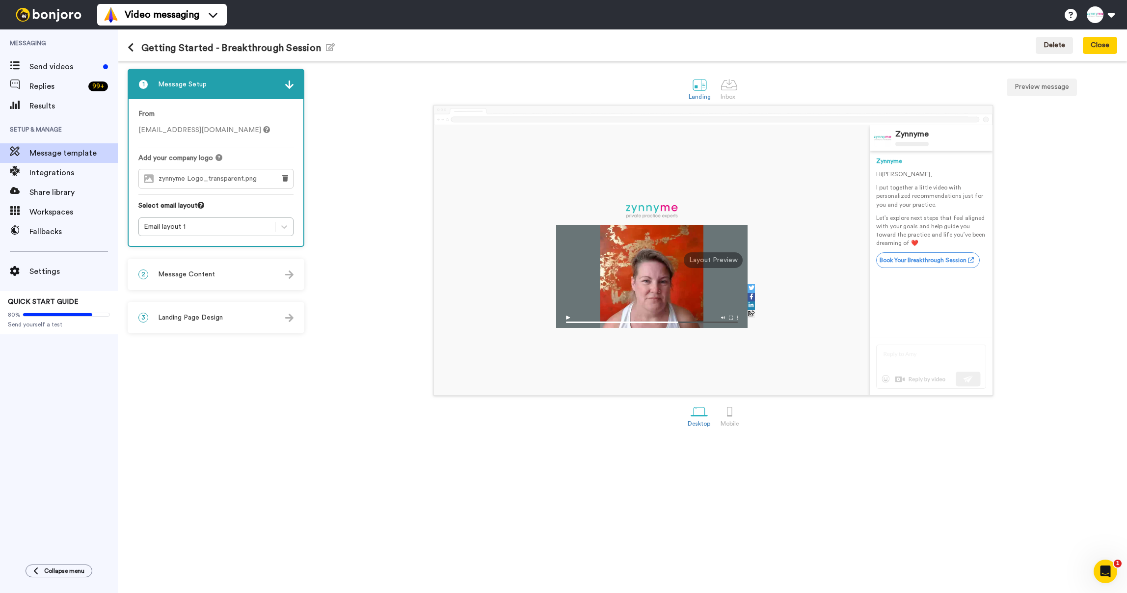
click at [156, 272] on div "2 Message Content" at bounding box center [216, 274] width 175 height 29
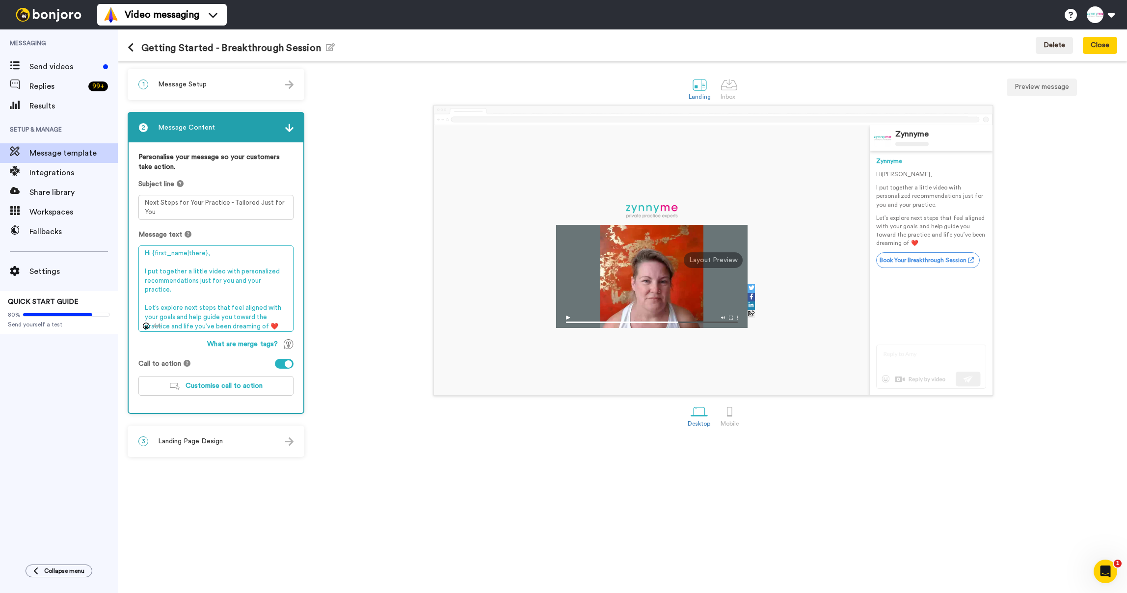
drag, startPoint x: 144, startPoint y: 255, endPoint x: 232, endPoint y: 349, distance: 128.9
click at [232, 349] on div "Personalise your message so your customers take action. Subject line Next Steps…" at bounding box center [216, 277] width 175 height 271
click at [374, 115] on div "Zynnyme Zynnyme Hi Tom , I put together a little video with personalized recomm…" at bounding box center [713, 250] width 808 height 291
click at [133, 49] on icon at bounding box center [131, 48] width 6 height 10
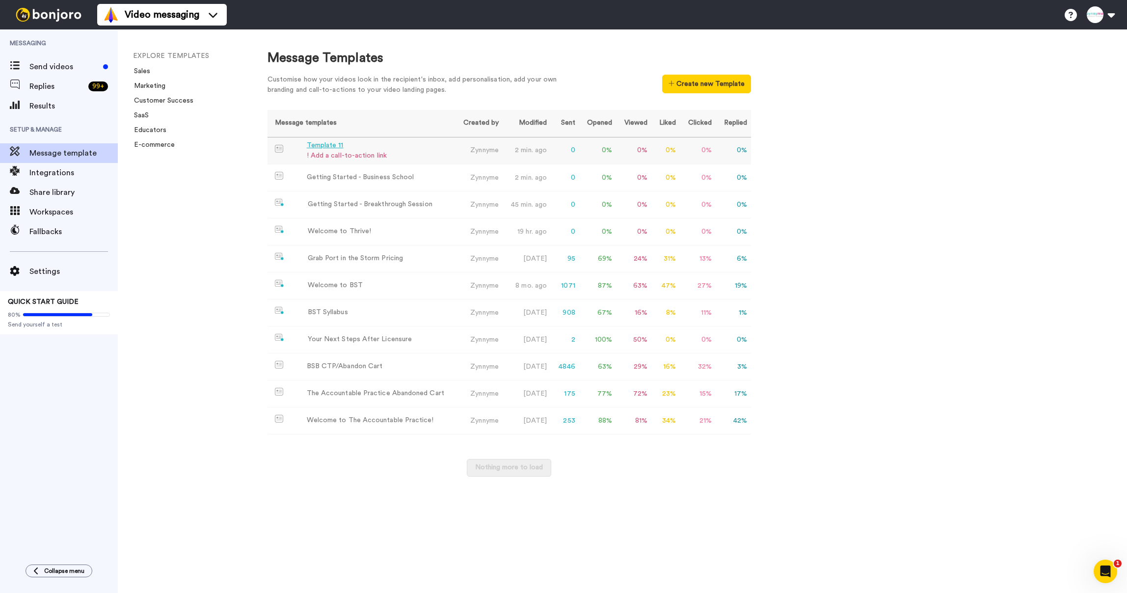
click at [335, 153] on div "! Add a call-to-action link" at bounding box center [347, 156] width 80 height 10
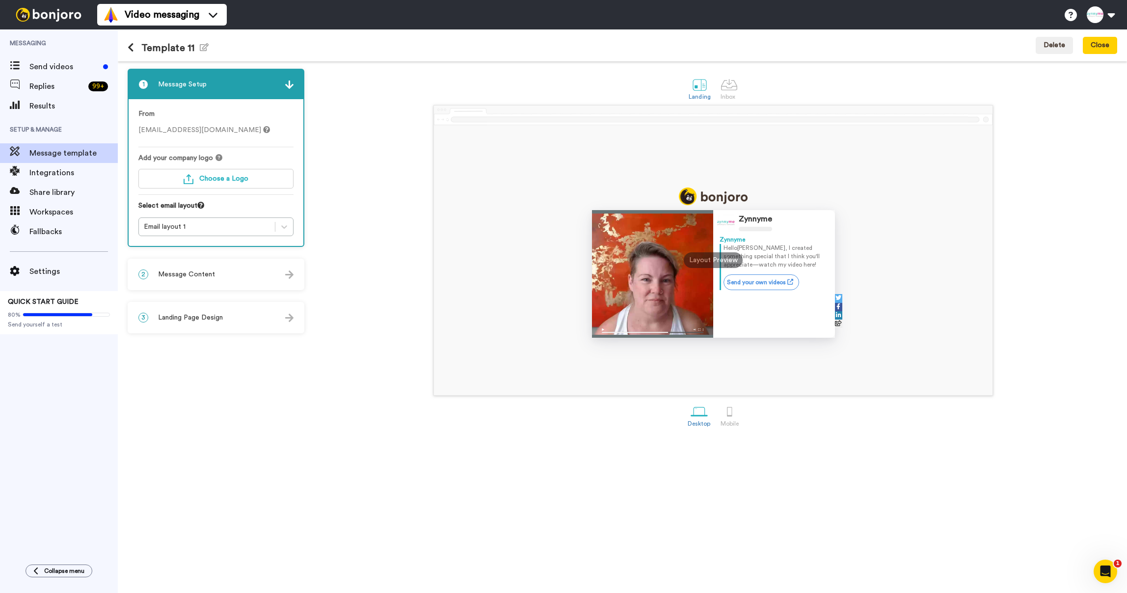
click at [181, 265] on div "2 Message Content" at bounding box center [216, 274] width 175 height 29
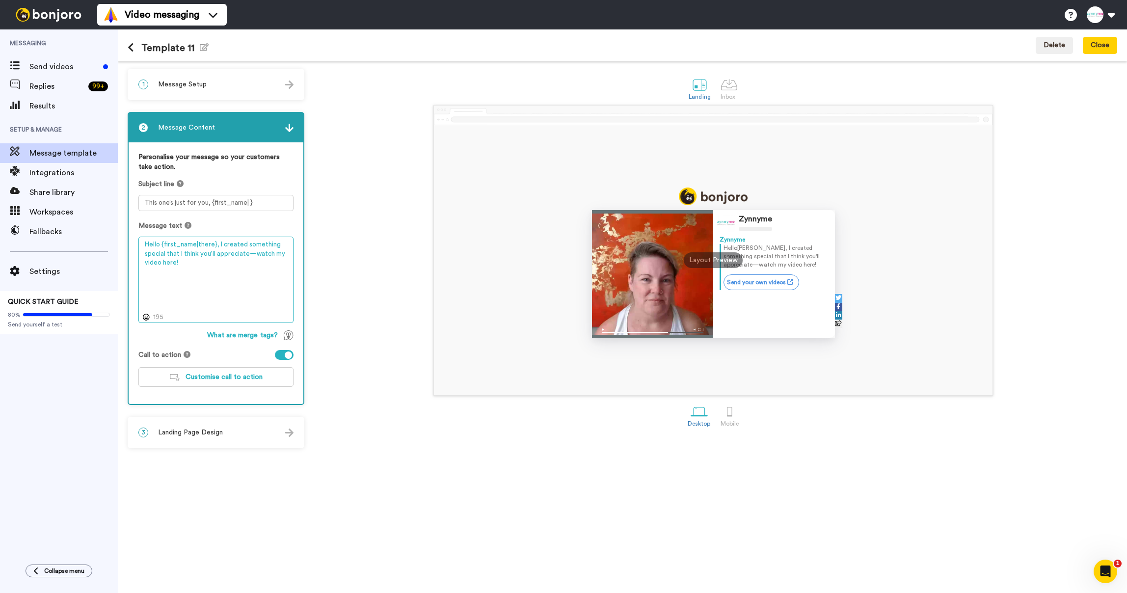
drag, startPoint x: 181, startPoint y: 265, endPoint x: 134, endPoint y: 234, distance: 56.0
click at [134, 234] on div "Personalise your message so your customers take action. Subject line This one’s…" at bounding box center [216, 273] width 175 height 262
paste textarea "i {first_name|there}, I put together a little video with personalized recommend…"
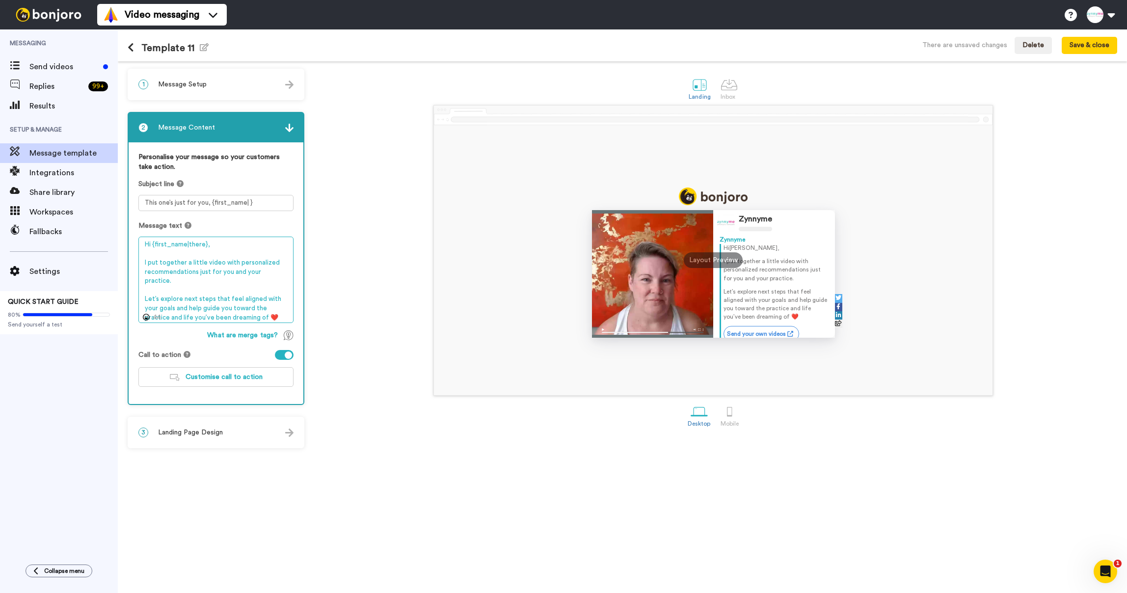
type textarea "Hi {first_name|there}, I put together a little video with personalized recommen…"
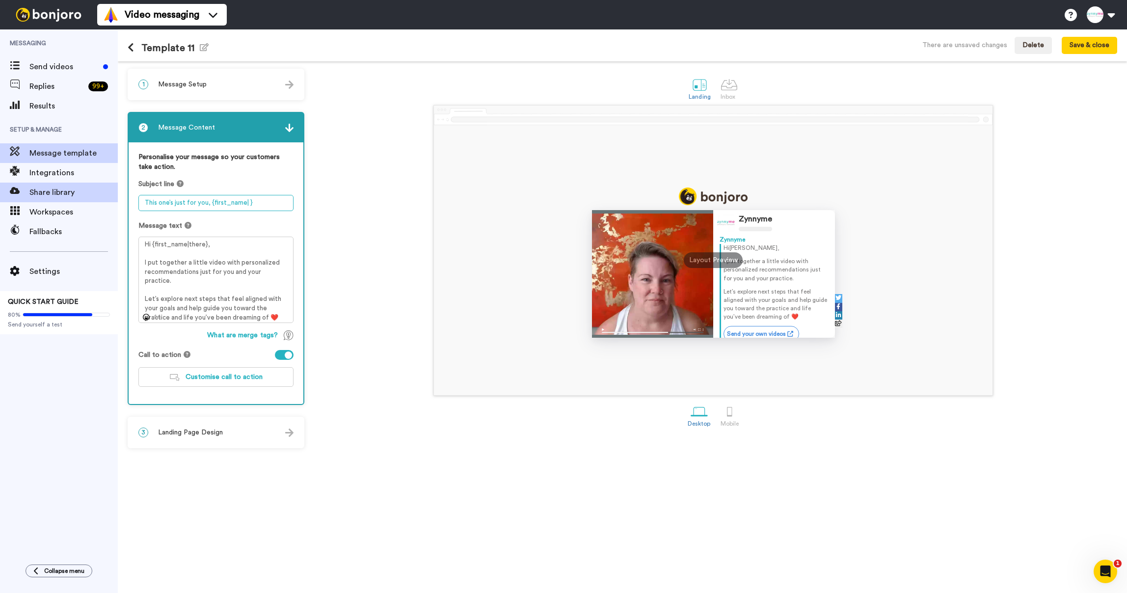
drag, startPoint x: 255, startPoint y: 205, endPoint x: 102, endPoint y: 200, distance: 153.3
click at [102, 200] on div "Messaging Send videos Replies 99 + Results Setup & Manage Message template Inte…" at bounding box center [563, 311] width 1127 height 564
click at [1088, 43] on button "Save & close" at bounding box center [1089, 46] width 55 height 18
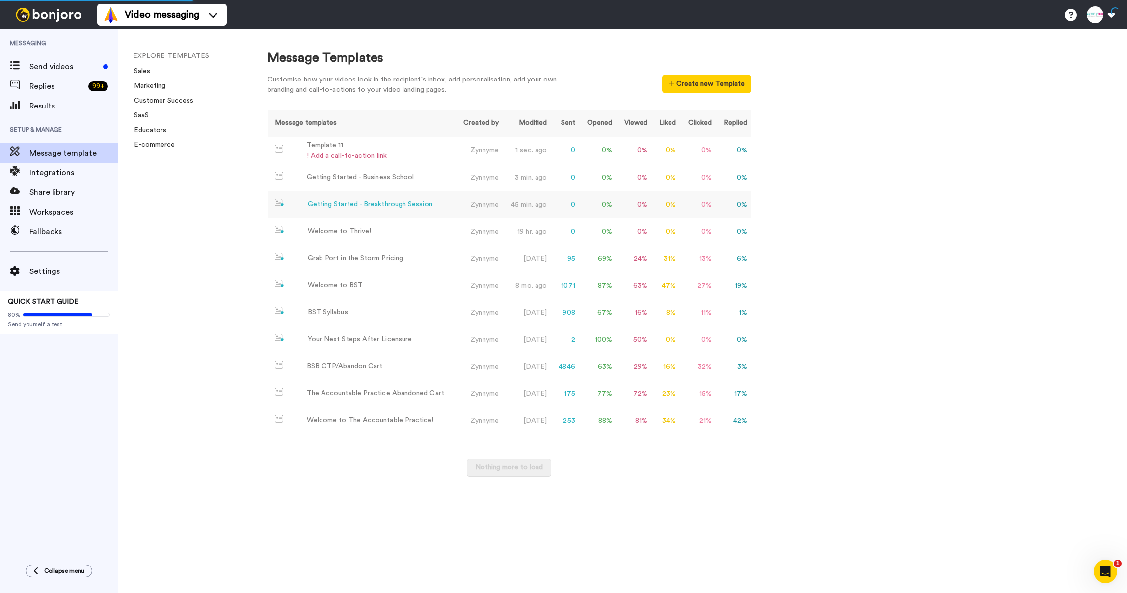
click at [357, 206] on div "Getting Started - Breakthrough Session" at bounding box center [370, 204] width 125 height 10
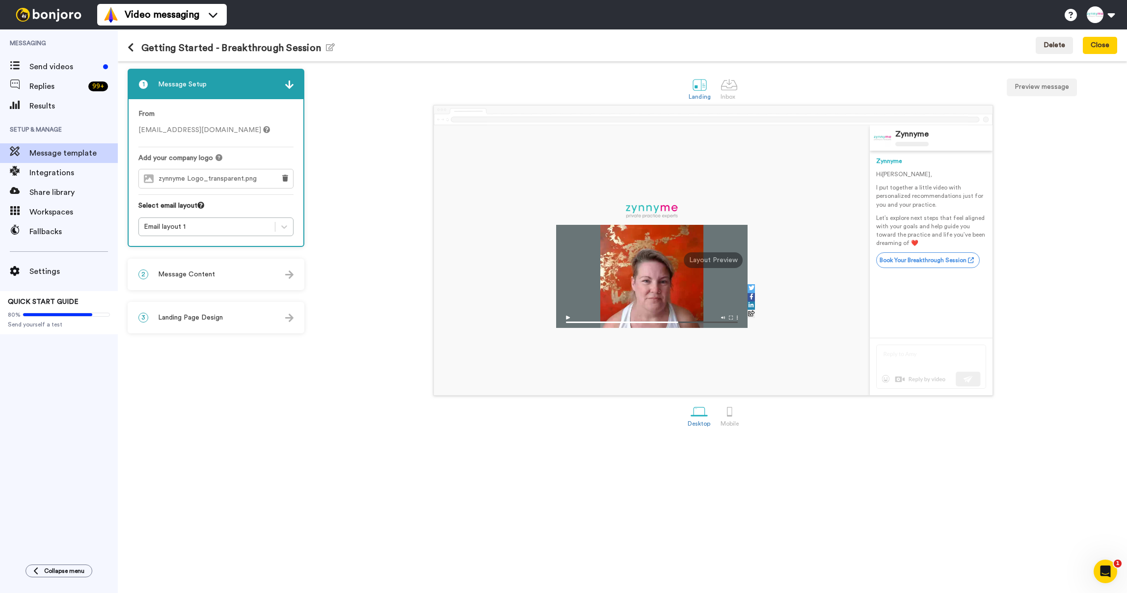
click at [186, 266] on div "2 Message Content" at bounding box center [216, 274] width 175 height 29
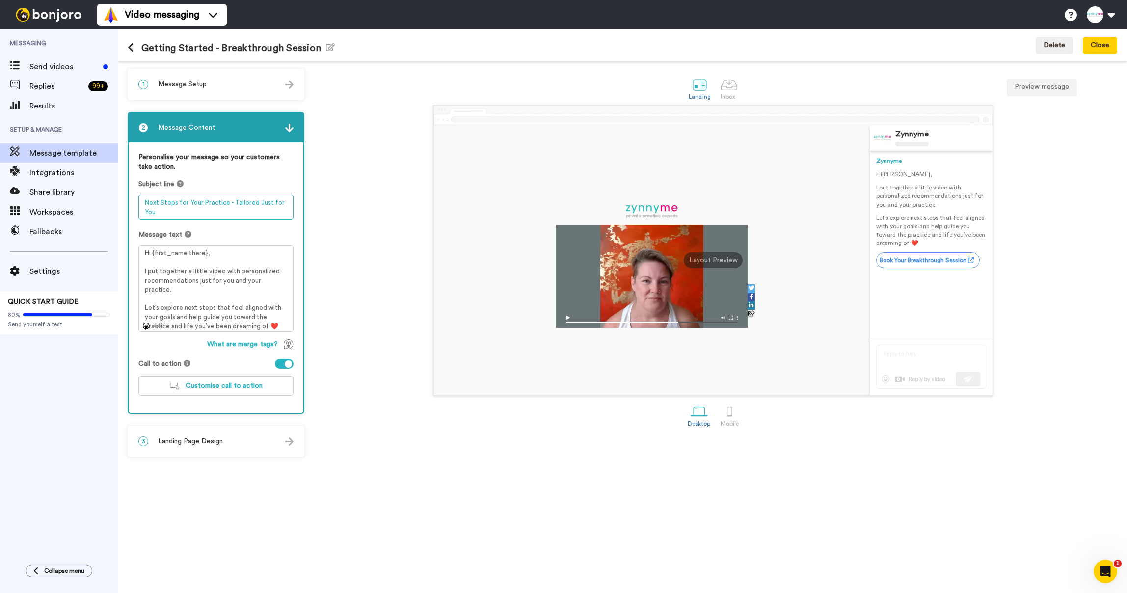
drag, startPoint x: 168, startPoint y: 211, endPoint x: 137, endPoint y: 198, distance: 33.7
click at [137, 198] on div "Personalise your message so your customers take action. Subject line Next Steps…" at bounding box center [216, 277] width 175 height 271
drag, startPoint x: 145, startPoint y: 254, endPoint x: 278, endPoint y: 343, distance: 160.1
click at [279, 343] on div "Personalise your message so your customers take action. Subject line Next Steps…" at bounding box center [216, 277] width 175 height 271
drag, startPoint x: 160, startPoint y: 211, endPoint x: 138, endPoint y: 202, distance: 23.2
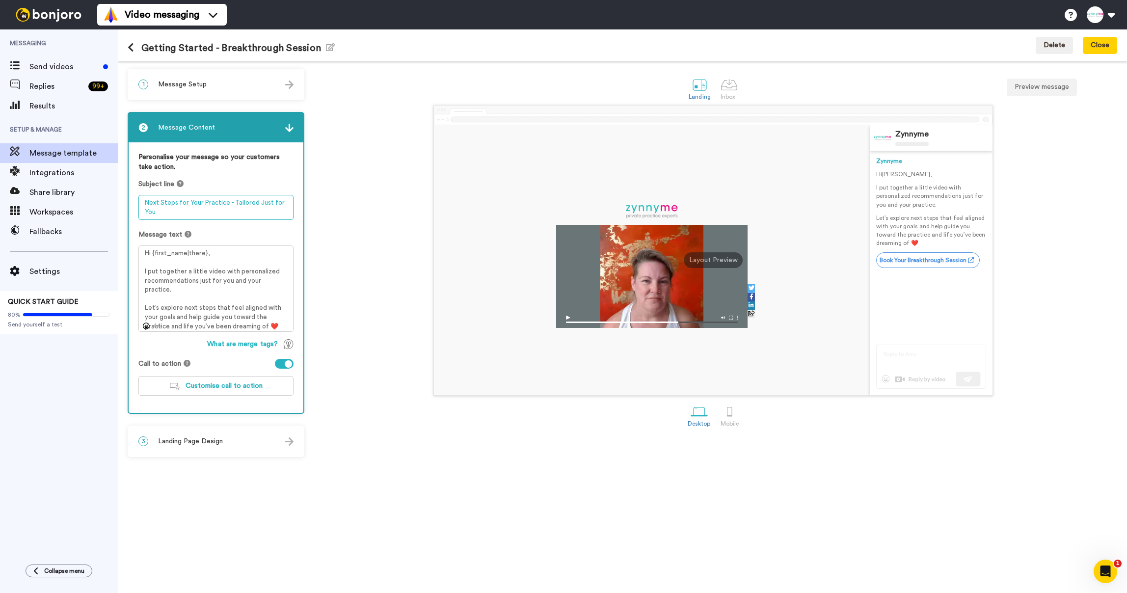
click at [138, 202] on textarea "Next Steps for Your Practice - Tailored Just for You" at bounding box center [215, 207] width 155 height 25
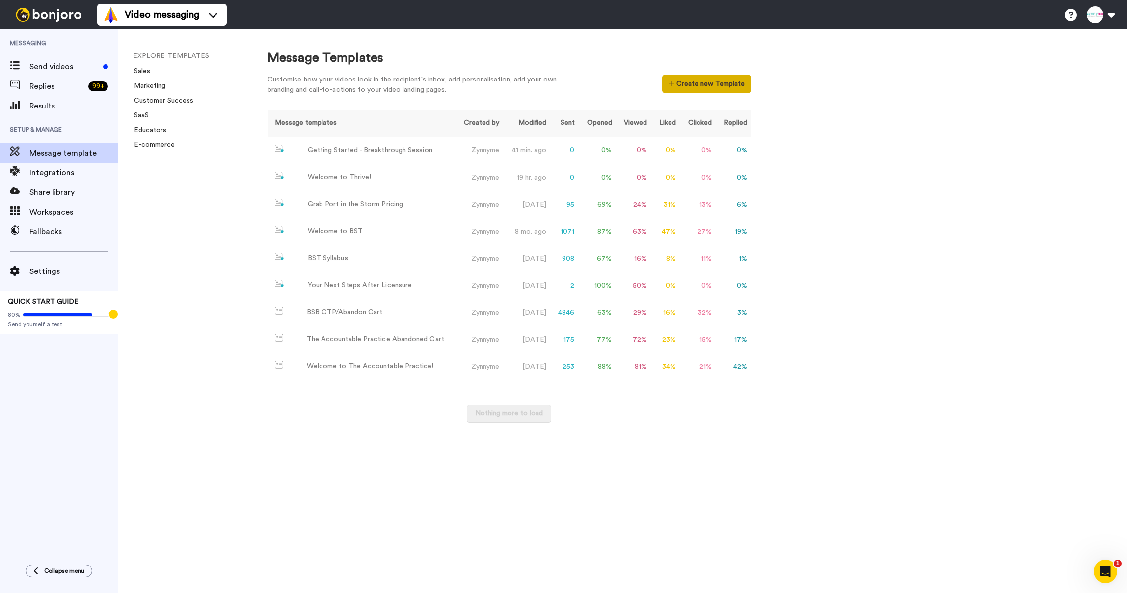
click at [686, 89] on button "Create new Template" at bounding box center [706, 84] width 89 height 19
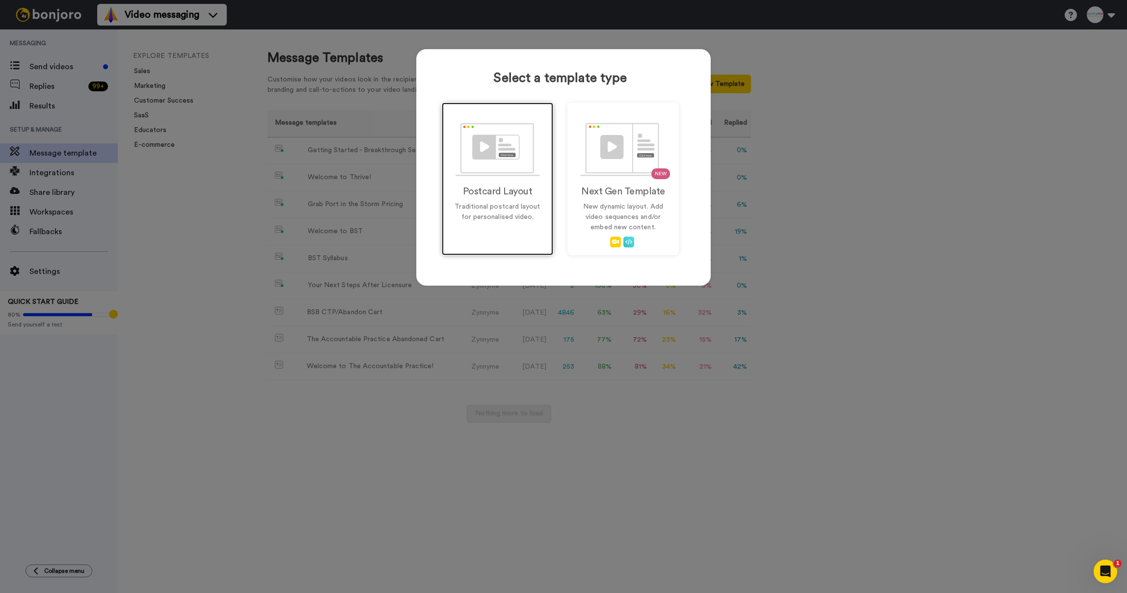
click at [500, 155] on img at bounding box center [498, 150] width 84 height 54
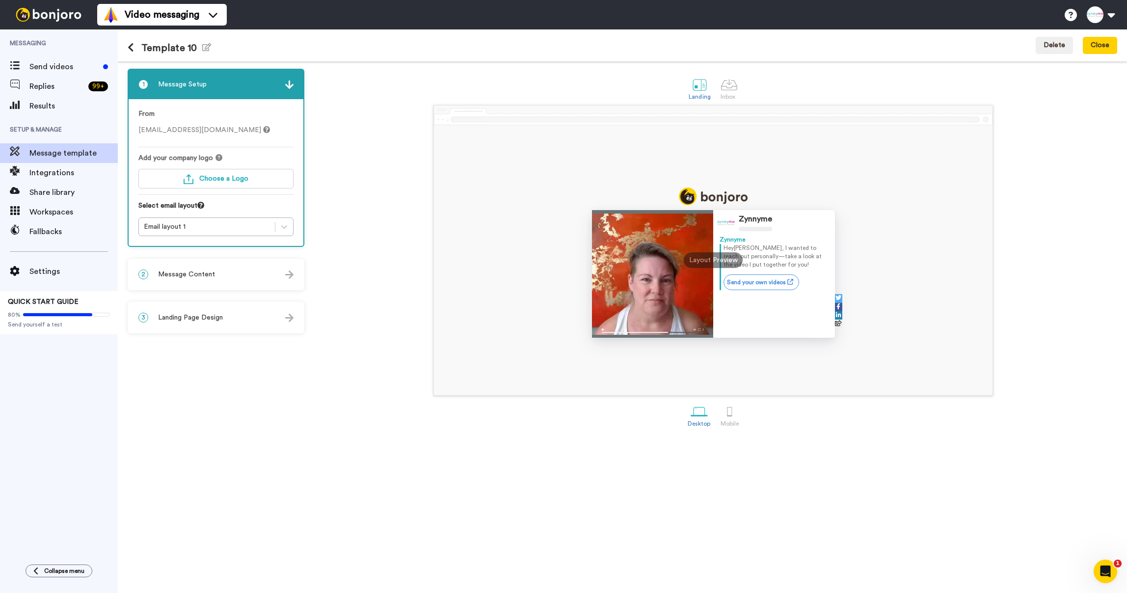
click at [234, 283] on div "2 Message Content" at bounding box center [216, 274] width 175 height 29
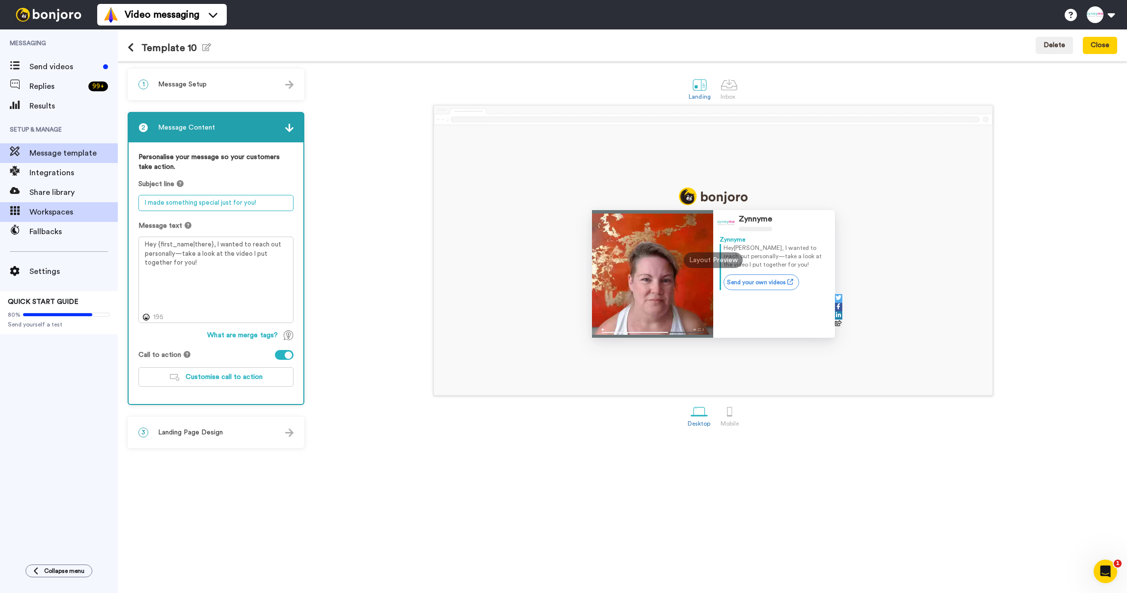
drag, startPoint x: 269, startPoint y: 204, endPoint x: 109, endPoint y: 203, distance: 160.6
click at [110, 202] on div "Messaging Send videos Replies 99 + Results Setup & Manage Message template Inte…" at bounding box center [563, 311] width 1127 height 564
paste textarea "Next Steps for Your Practice - Tailored Just for You"
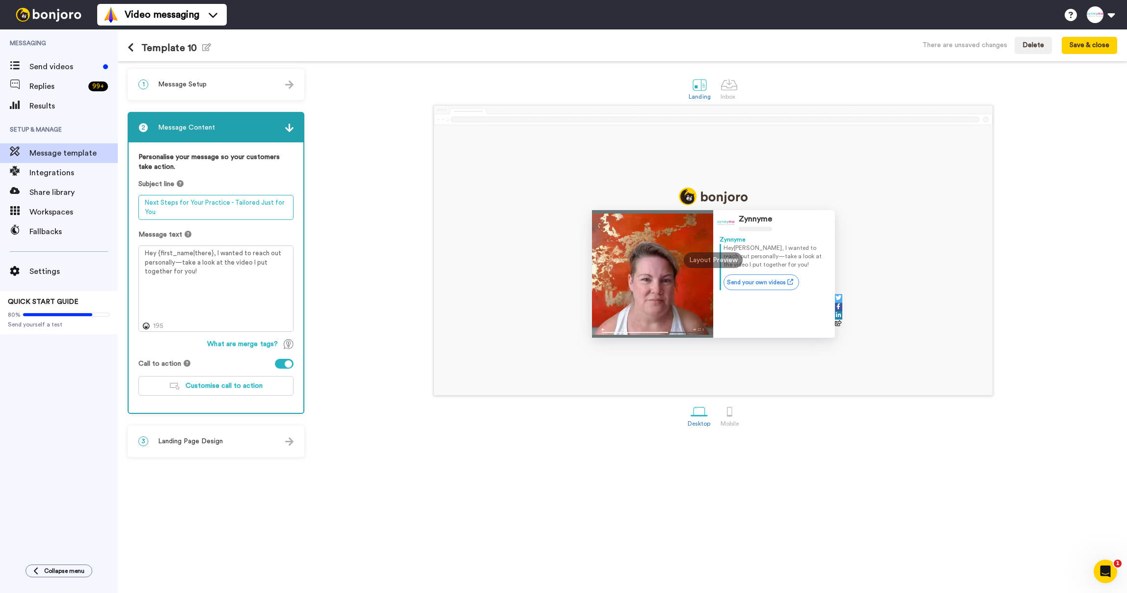
type textarea "Next Steps for Your Practice - Tailored Just for You"
drag, startPoint x: 207, startPoint y: 274, endPoint x: 126, endPoint y: 242, distance: 87.4
click at [126, 242] on div "1 Message Setup From help@zynnyme.com Add your company logo Choose a Logo Selec…" at bounding box center [622, 327] width 1009 height 532
paste textarea "i {first_name|there}, I put together a little video with personalized recommend…"
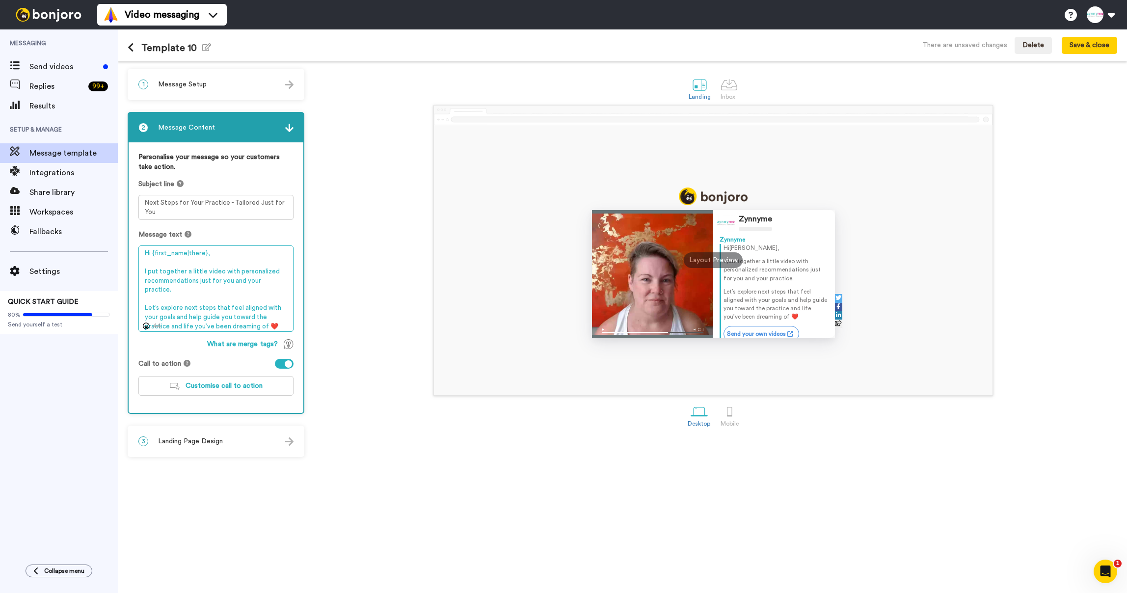
type textarea "Hi {first_name|there}, I put together a little video with personalized recommen…"
drag, startPoint x: 195, startPoint y: 48, endPoint x: 142, endPoint y: 48, distance: 52.5
click at [142, 48] on h1 "Template 10 Edit name" at bounding box center [169, 47] width 83 height 11
click at [212, 48] on div "Template 10 Edit name There are unsaved changes Delete Save & close" at bounding box center [622, 45] width 1009 height 32
click at [202, 48] on icon "button" at bounding box center [206, 47] width 9 height 8
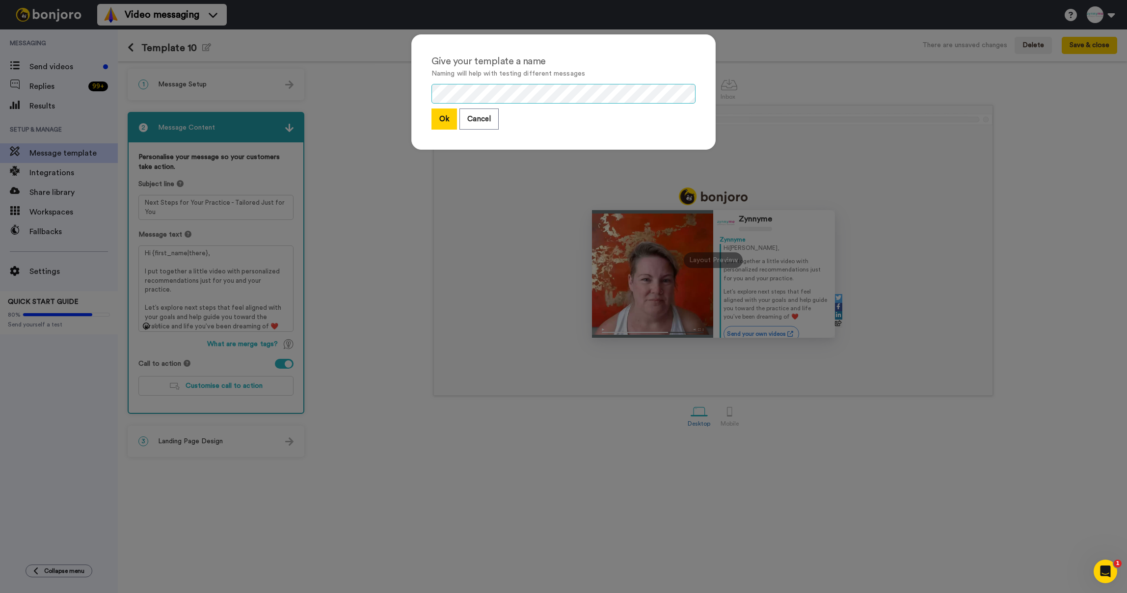
click at [429, 93] on div "Give your template a name Naming will help with testing different messages Ok C…" at bounding box center [563, 91] width 304 height 115
click at [438, 119] on button "Ok" at bounding box center [445, 119] width 26 height 21
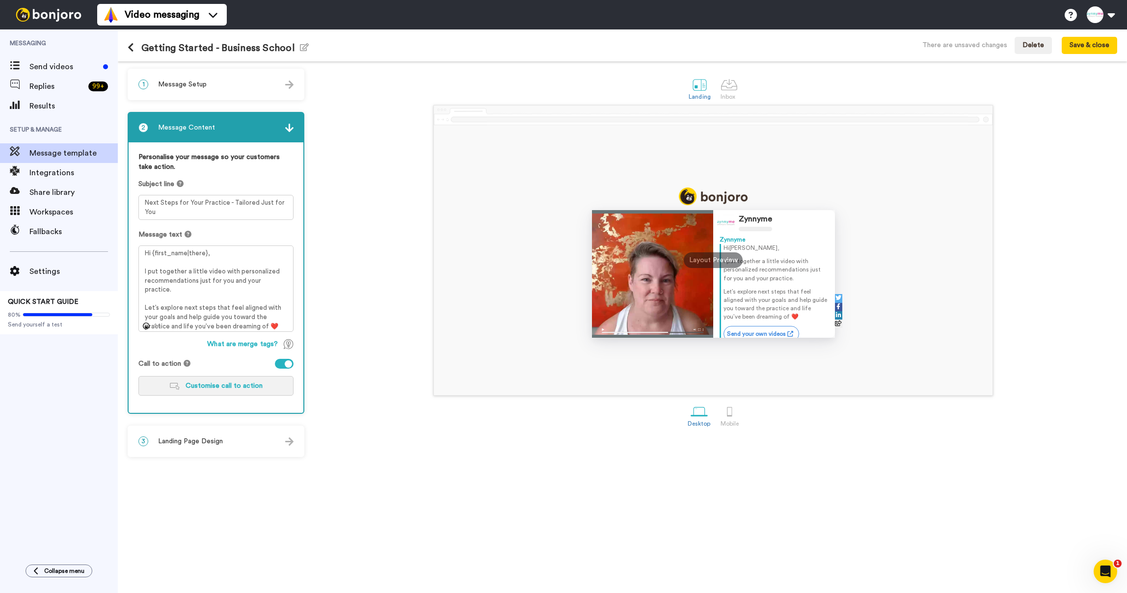
click at [199, 388] on span "Customise call to action" at bounding box center [224, 385] width 77 height 7
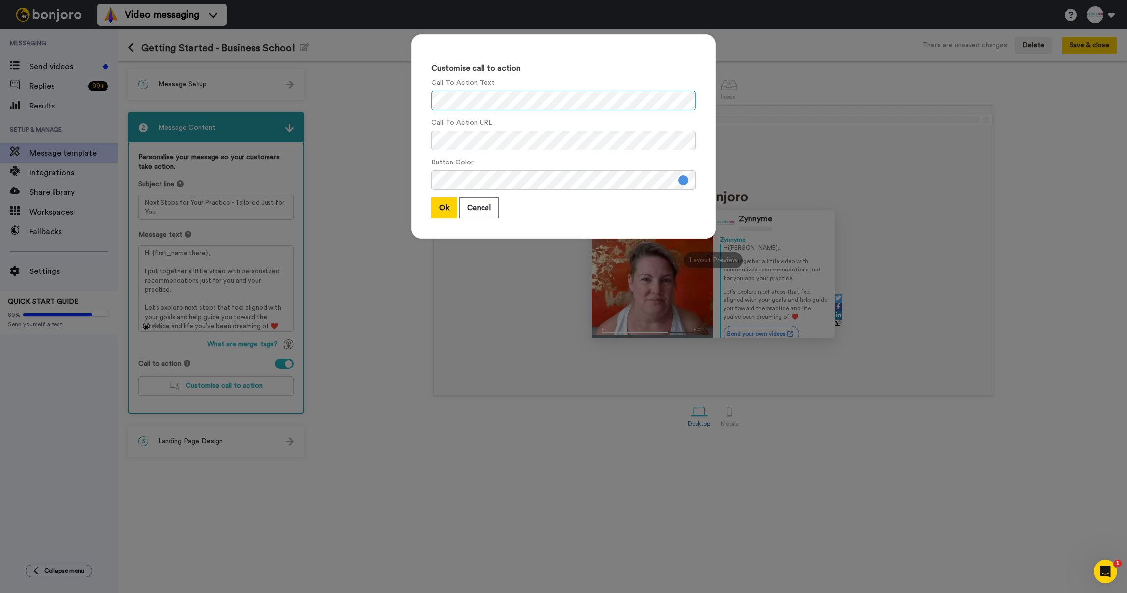
click at [404, 102] on div "Customise call to action Call To Action Text Call To Action URL Button Color Ok…" at bounding box center [564, 142] width 324 height 234
click at [445, 215] on button "Ok" at bounding box center [445, 207] width 26 height 21
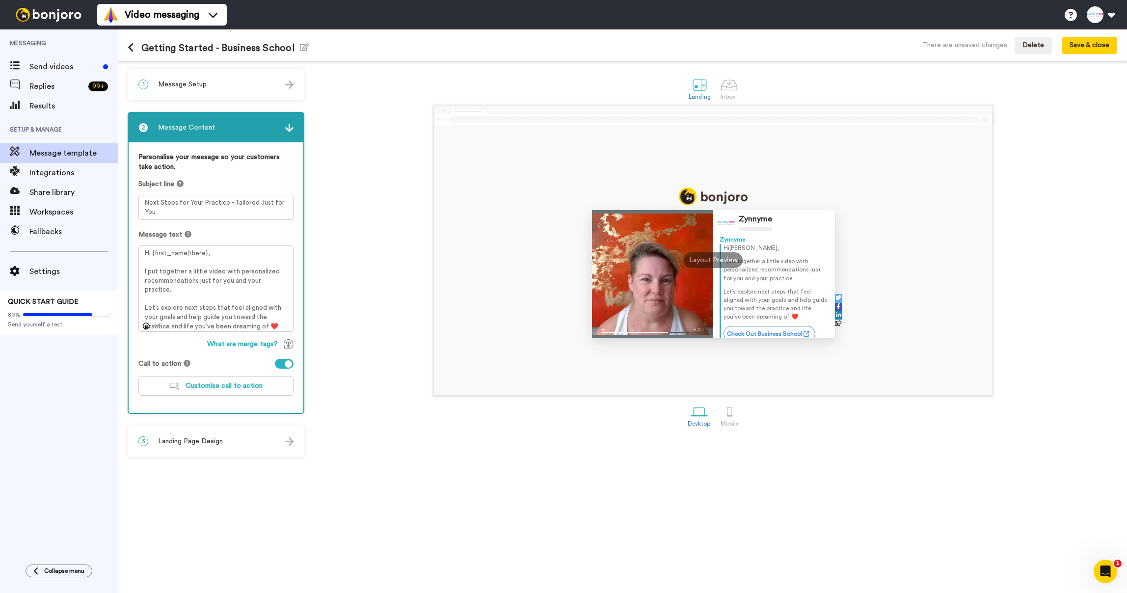
click at [190, 434] on div "3 Landing Page Design" at bounding box center [216, 441] width 175 height 29
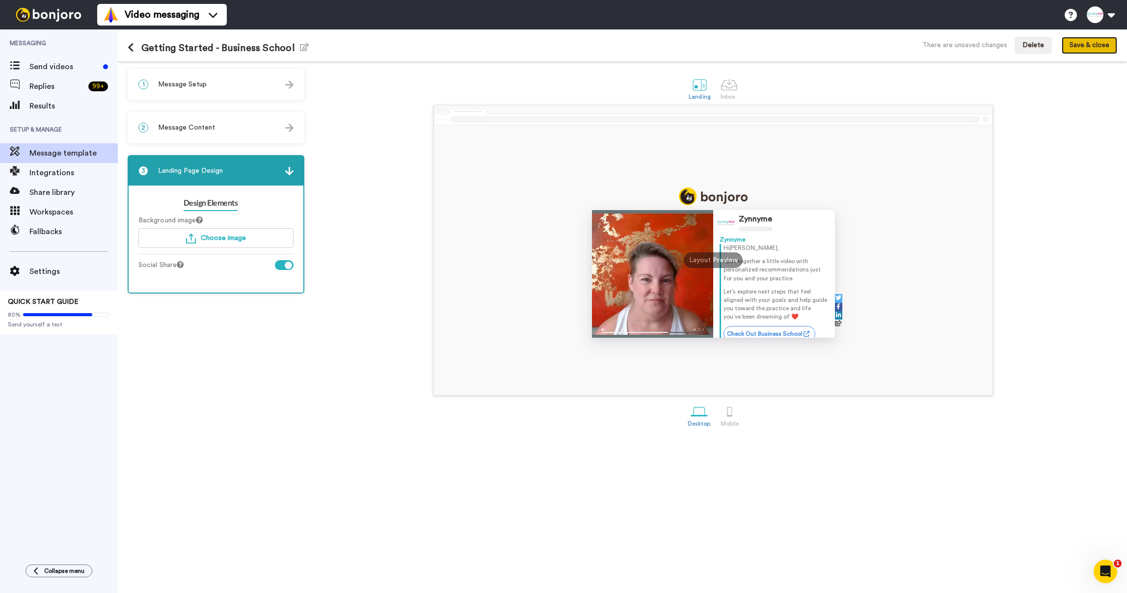
click at [1082, 51] on button "Save & close" at bounding box center [1089, 46] width 55 height 18
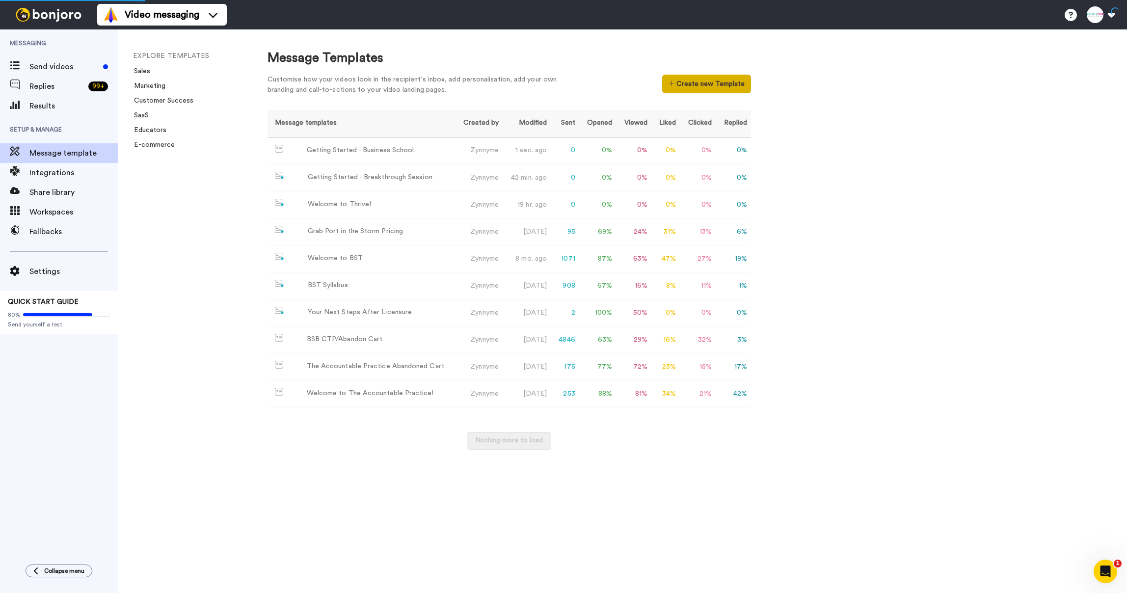
click at [670, 79] on button "Create new Template" at bounding box center [706, 84] width 89 height 19
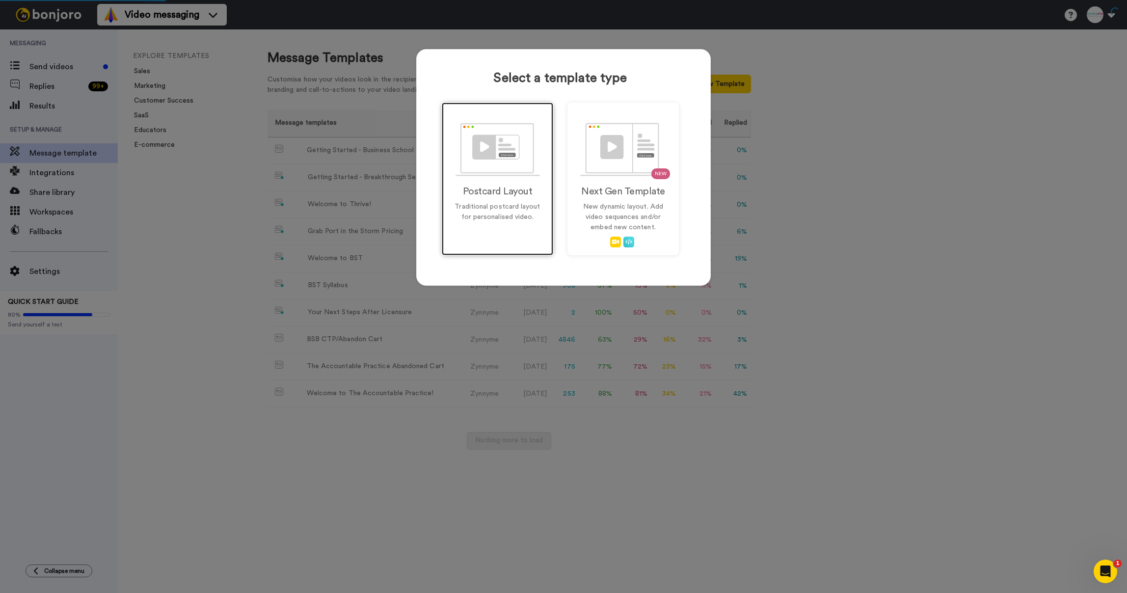
click at [482, 150] on img at bounding box center [498, 150] width 84 height 54
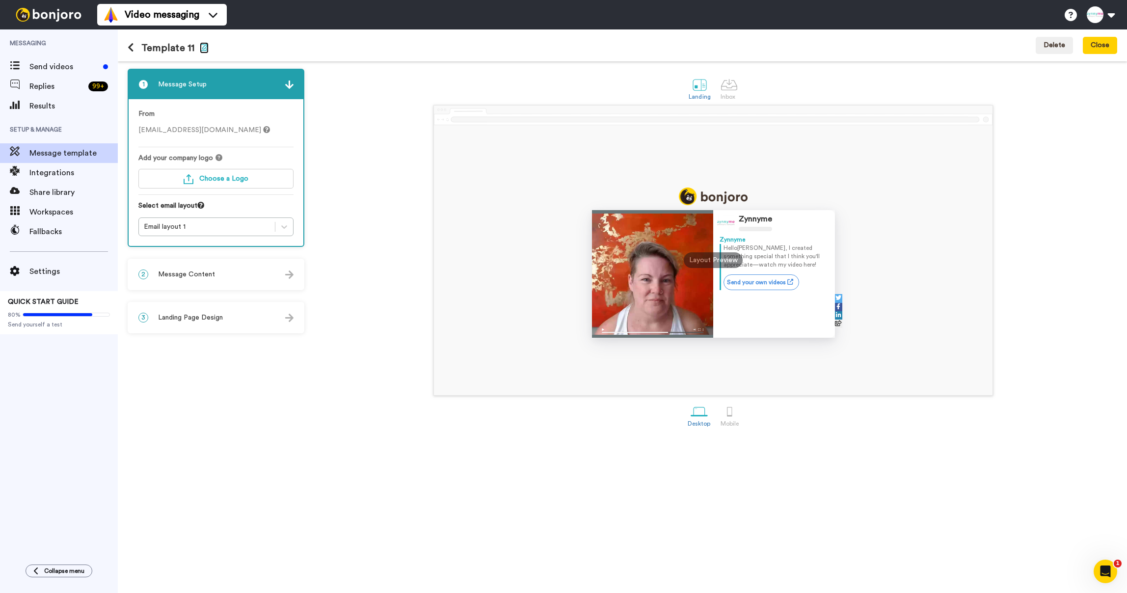
click at [201, 49] on icon "button" at bounding box center [204, 47] width 9 height 8
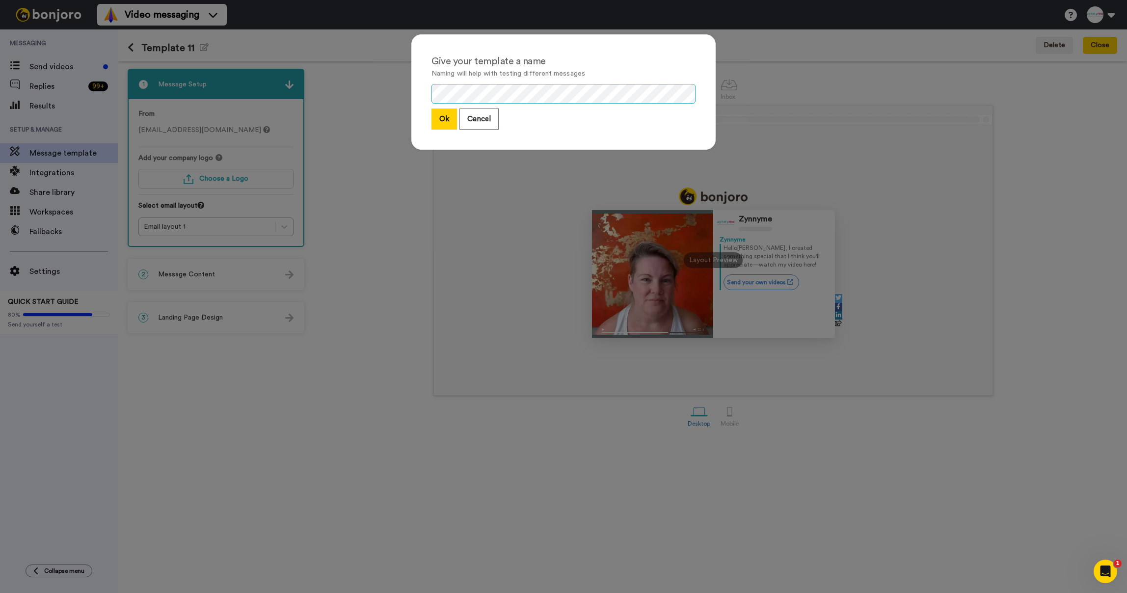
click at [389, 90] on div "Give your template a name Naming will help with testing different messages Ok C…" at bounding box center [563, 296] width 1127 height 593
click at [442, 117] on button "Ok" at bounding box center [445, 119] width 26 height 21
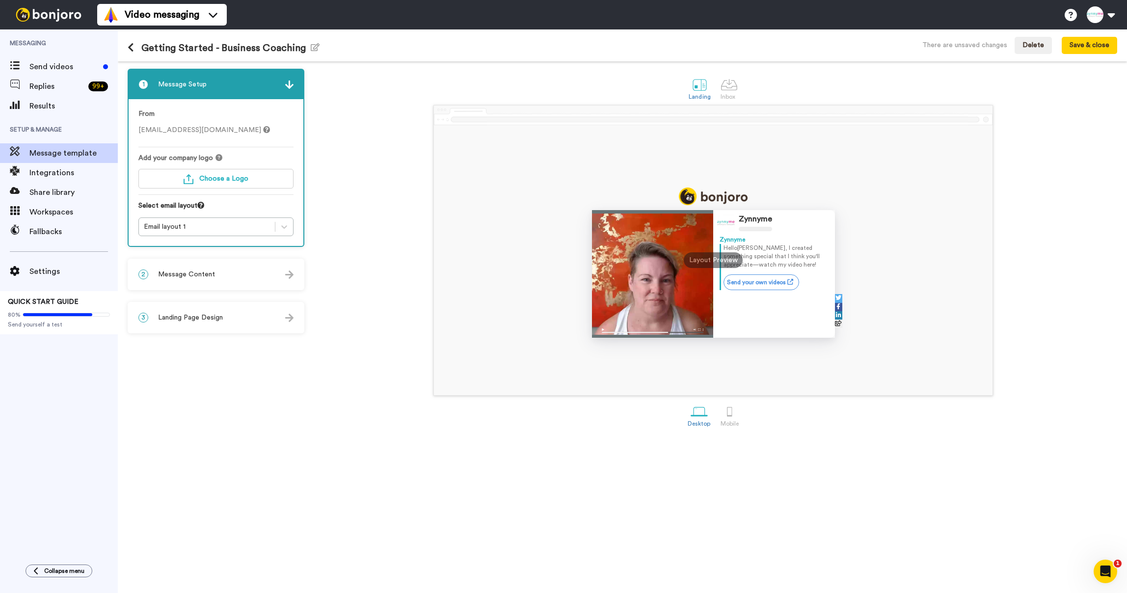
click at [174, 272] on span "Message Content" at bounding box center [186, 275] width 57 height 10
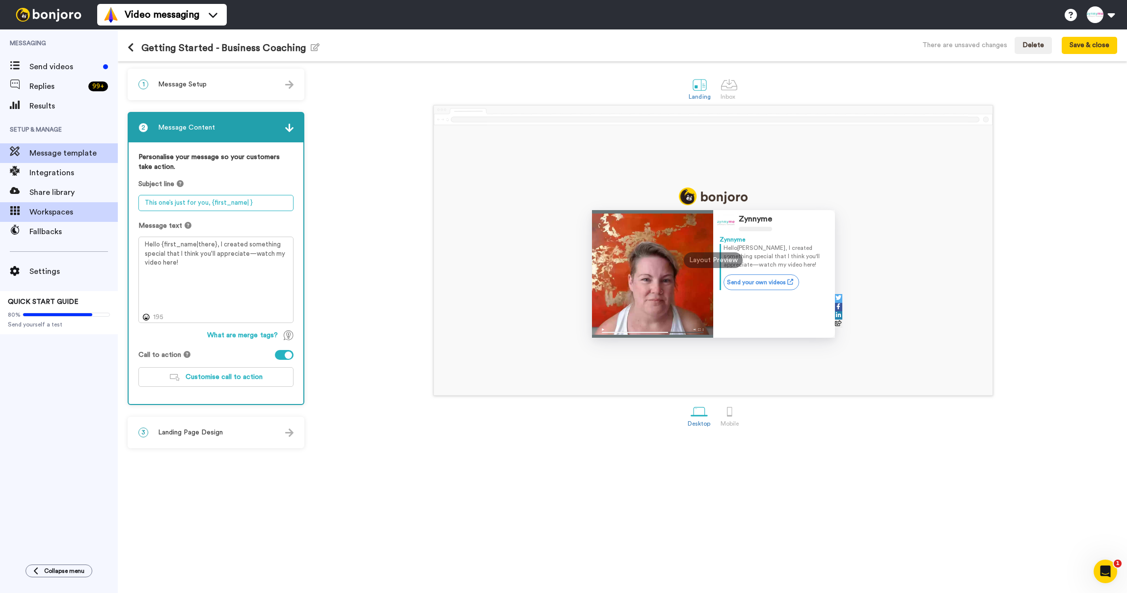
drag, startPoint x: 254, startPoint y: 203, endPoint x: 82, endPoint y: 203, distance: 171.8
click at [82, 203] on div "Messaging Send videos Replies 99 + Results Setup & Manage Message template Inte…" at bounding box center [563, 311] width 1127 height 564
paste textarea "Next Steps for Your Practice - Tailored Just for You"
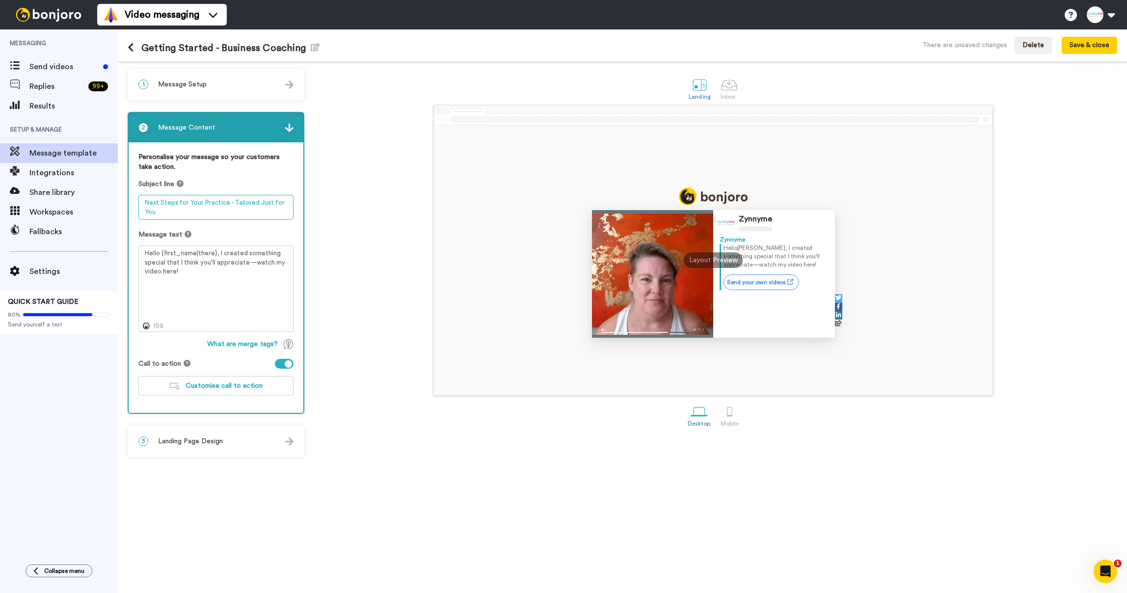
type textarea "Next Steps for Your Practice - Tailored Just for You"
drag, startPoint x: 179, startPoint y: 273, endPoint x: 119, endPoint y: 231, distance: 73.6
click at [119, 231] on div "1 Message Setup From [EMAIL_ADDRESS][DOMAIN_NAME] Add your company logo Choose …" at bounding box center [622, 327] width 1009 height 532
paste textarea "i {first_name|there}, I put together a little video with personalized recommend…"
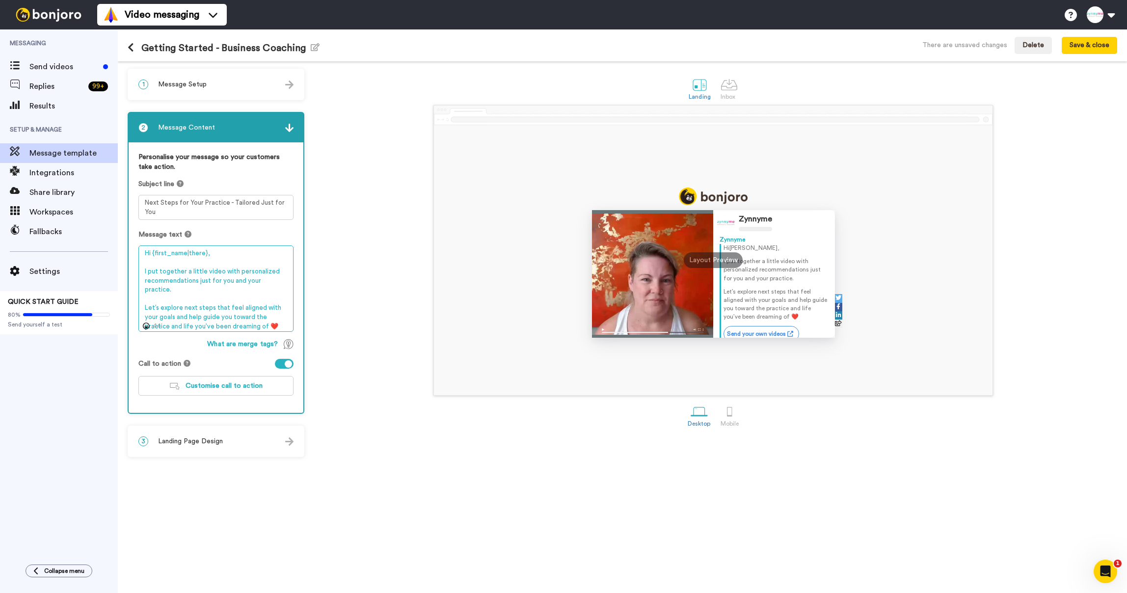
type textarea "Hi {first_name|there}, I put together a little video with personalized recommen…"
click at [211, 382] on span "Customise call to action" at bounding box center [224, 385] width 77 height 7
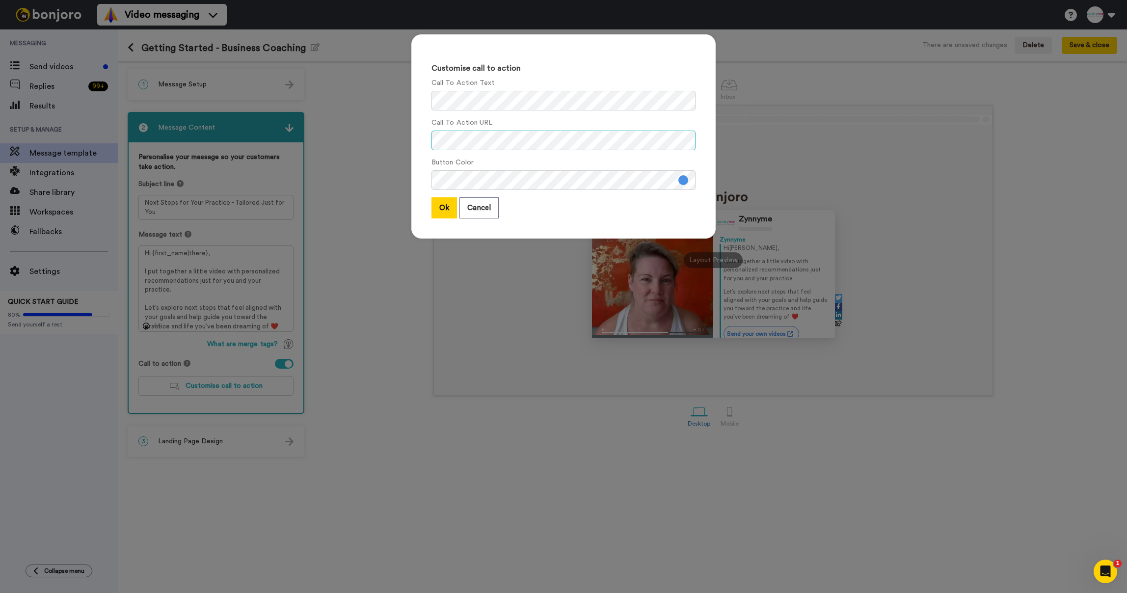
click at [381, 135] on div "Customise call to action Call To Action Text Call To Action URL Button Color Ok…" at bounding box center [563, 296] width 1127 height 593
click at [421, 136] on div "Customise call to action Call To Action Text Call To Action URL Button Color Ok…" at bounding box center [563, 136] width 304 height 204
click at [410, 97] on div "Customise call to action Call To Action Text Call To Action URL Button Color Ok…" at bounding box center [564, 142] width 324 height 234
click at [446, 210] on button "Ok" at bounding box center [445, 207] width 26 height 21
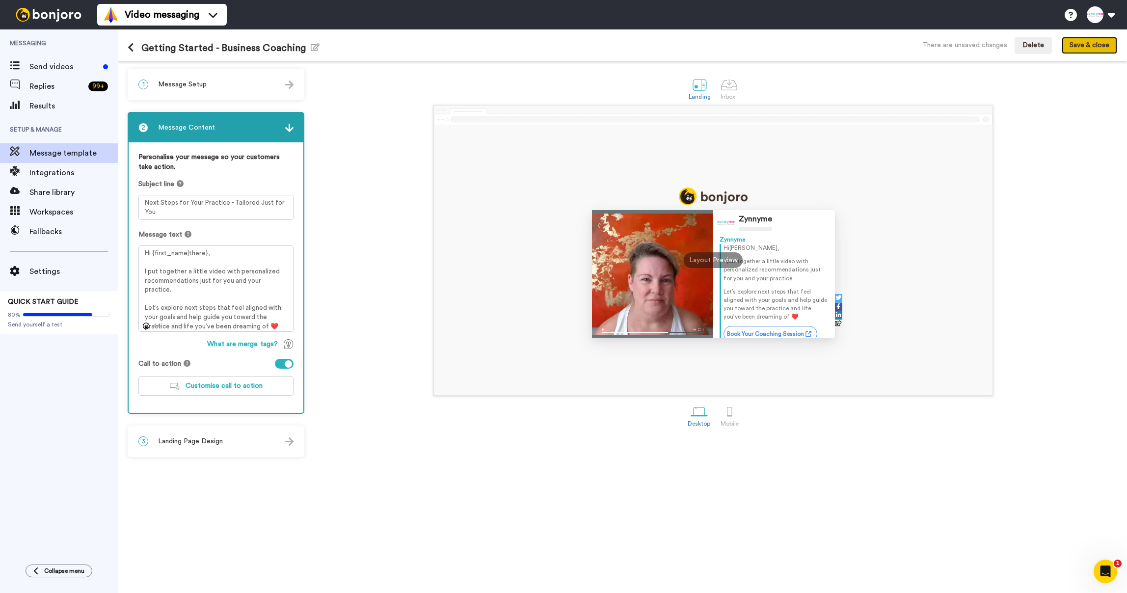
click at [1077, 44] on button "Save & close" at bounding box center [1089, 46] width 55 height 18
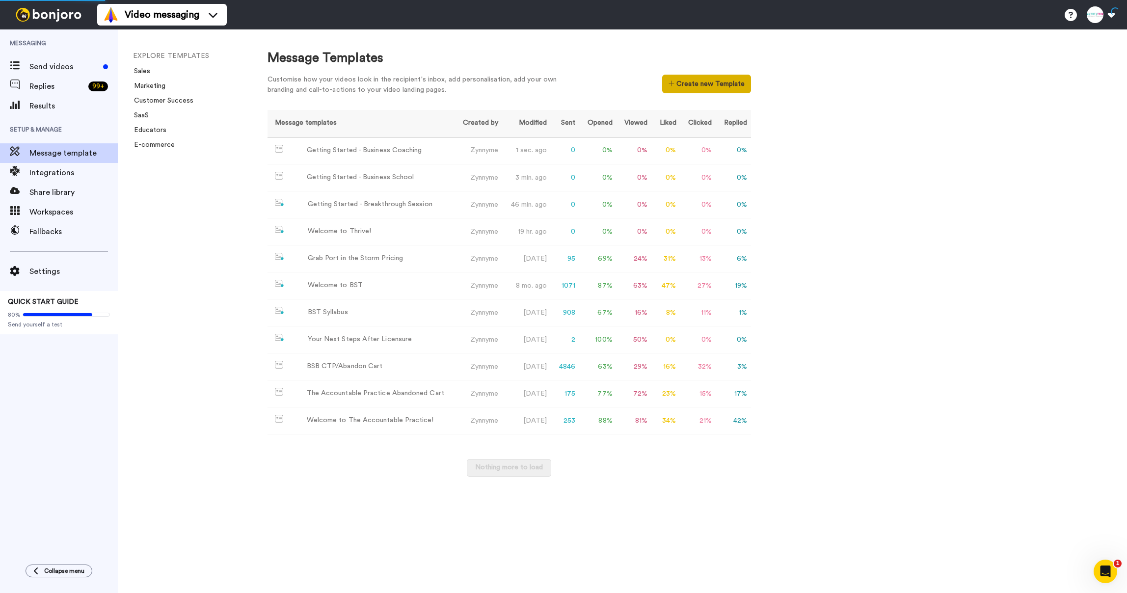
click at [683, 84] on button "Create new Template" at bounding box center [706, 84] width 89 height 19
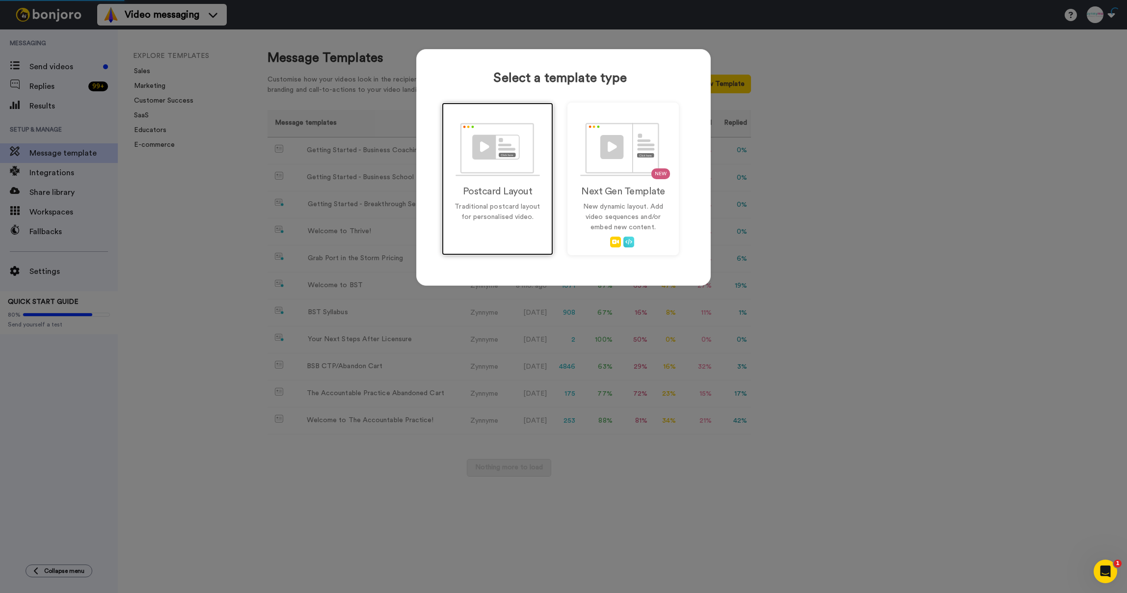
click at [480, 152] on img at bounding box center [498, 150] width 84 height 54
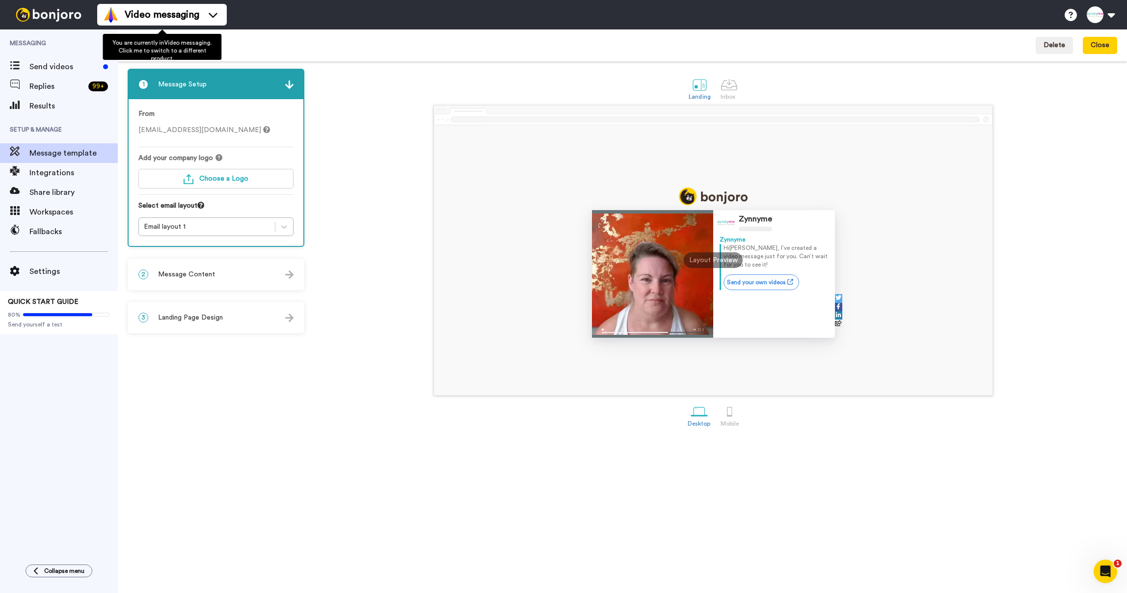
click at [304, 43] on div "Template 12 Edit name Delete Close" at bounding box center [622, 45] width 1009 height 32
click at [203, 47] on icon "button" at bounding box center [206, 47] width 9 height 8
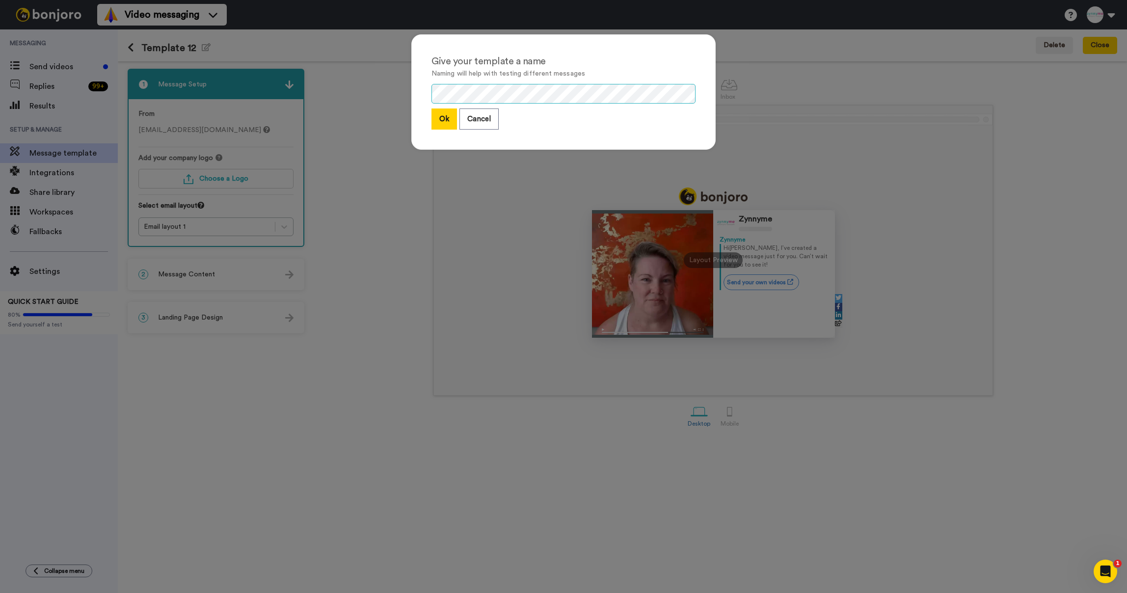
click at [419, 88] on div "Give your template a name Naming will help with testing different messages Ok C…" at bounding box center [563, 91] width 304 height 115
click at [440, 122] on button "Ok" at bounding box center [445, 119] width 26 height 21
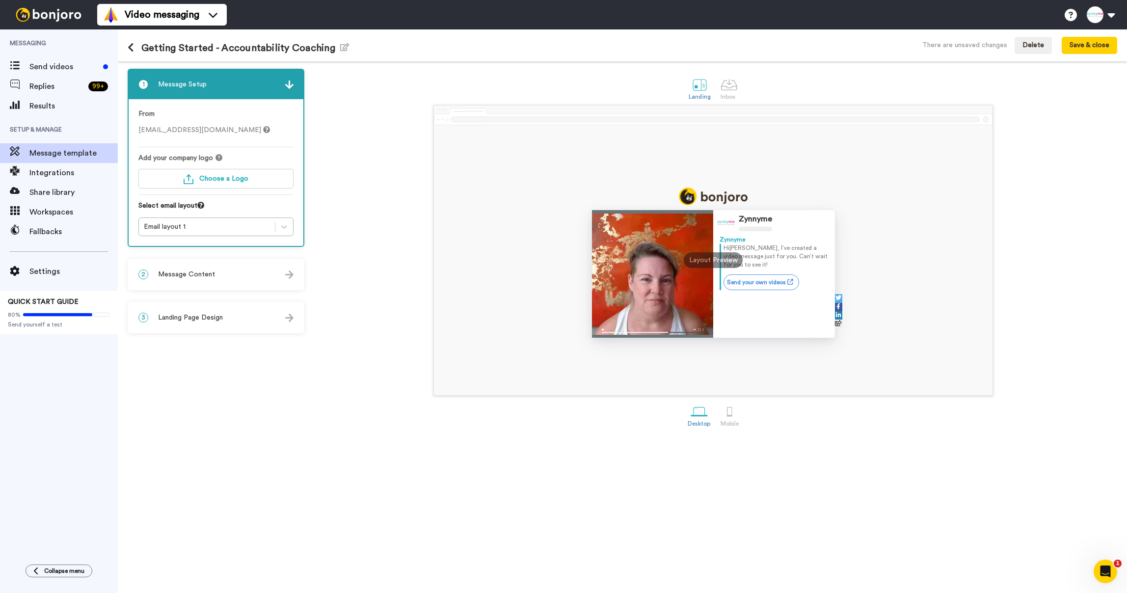
click at [277, 271] on div "2 Message Content" at bounding box center [216, 274] width 175 height 29
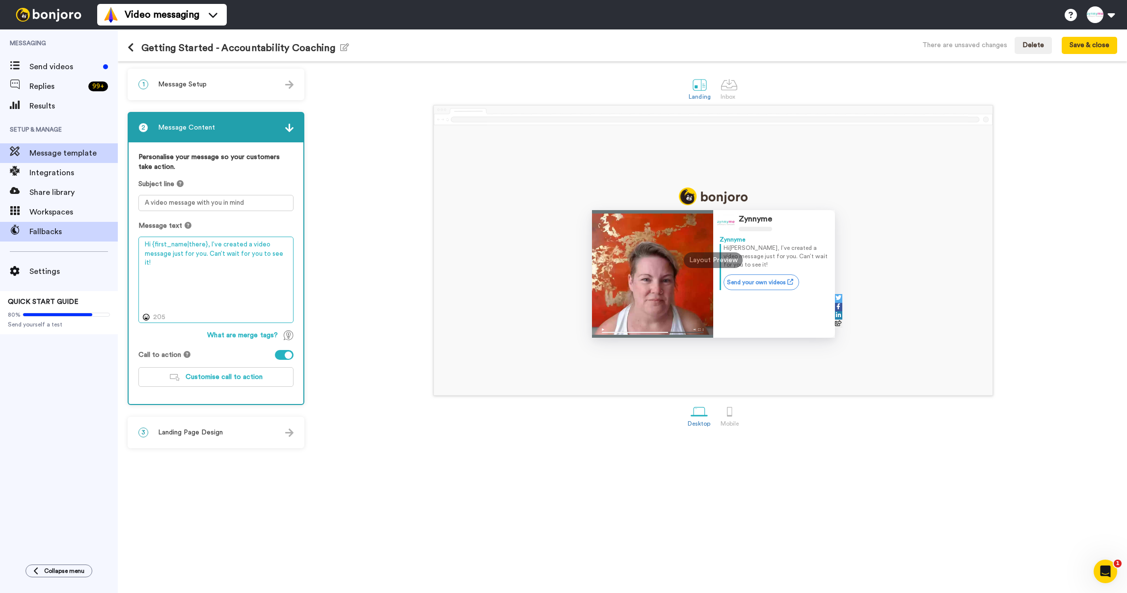
drag, startPoint x: 286, startPoint y: 255, endPoint x: 108, endPoint y: 237, distance: 179.1
click at [108, 237] on div "Messaging Send videos Replies 99 + Results Setup & Manage Message template Inte…" at bounding box center [563, 311] width 1127 height 564
paste textarea "I put together a little video with personalized recommendations just for you an…"
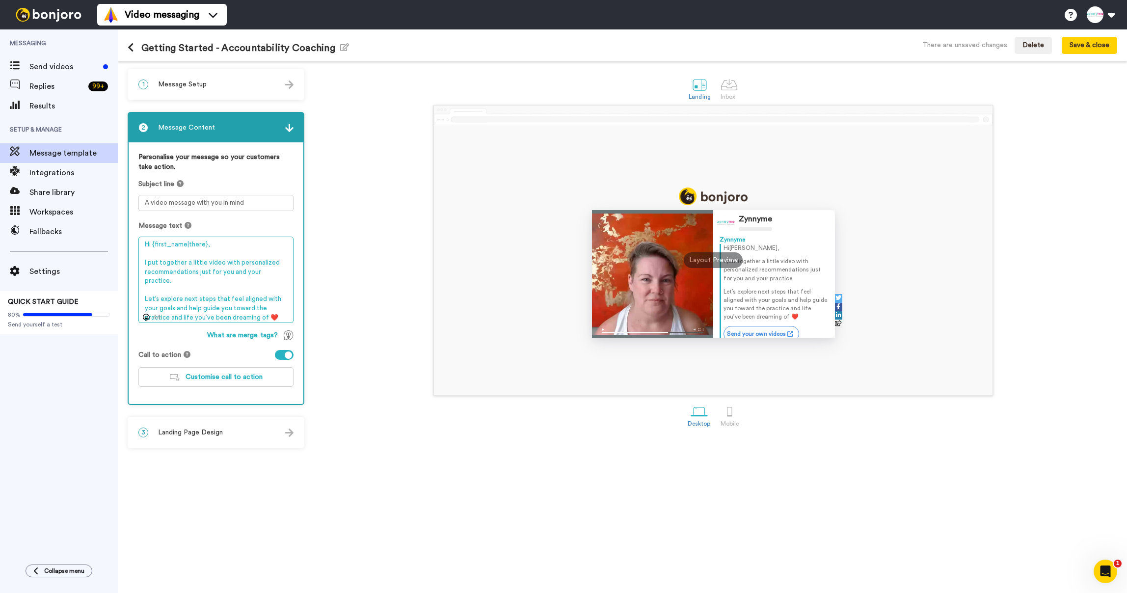
type textarea "Hi {first_name|there}, I put together a little video with personalized recommen…"
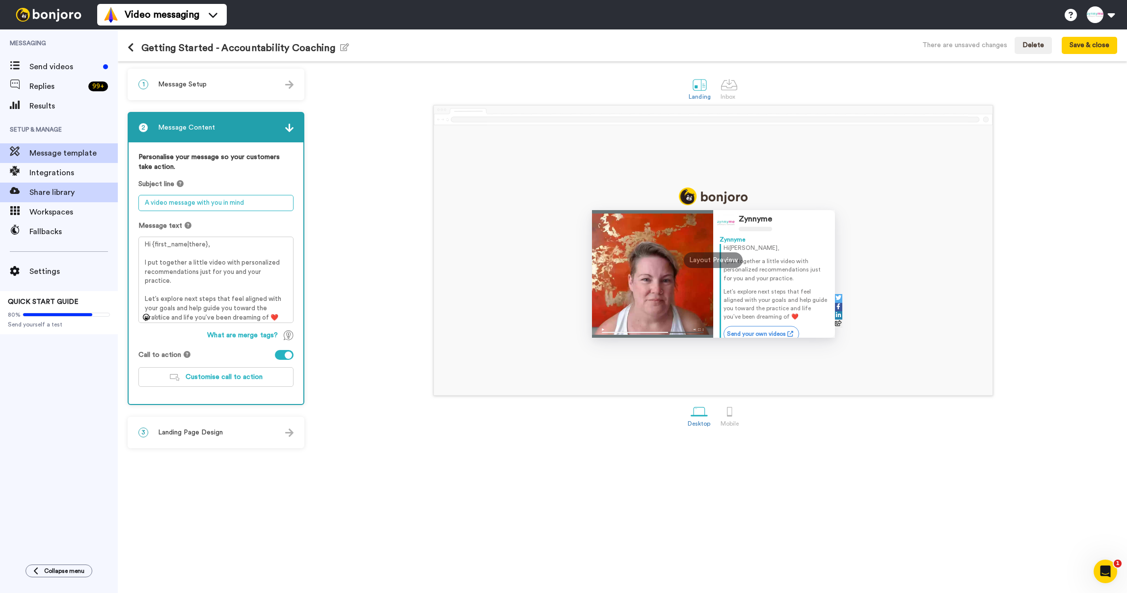
drag, startPoint x: 252, startPoint y: 206, endPoint x: 111, endPoint y: 193, distance: 141.5
click at [112, 193] on div "Messaging Send videos Replies 99 + Results Setup & Manage Message template Inte…" at bounding box center [563, 311] width 1127 height 564
paste textarea "Next Steps for Your Practice - Tailored Just for You"
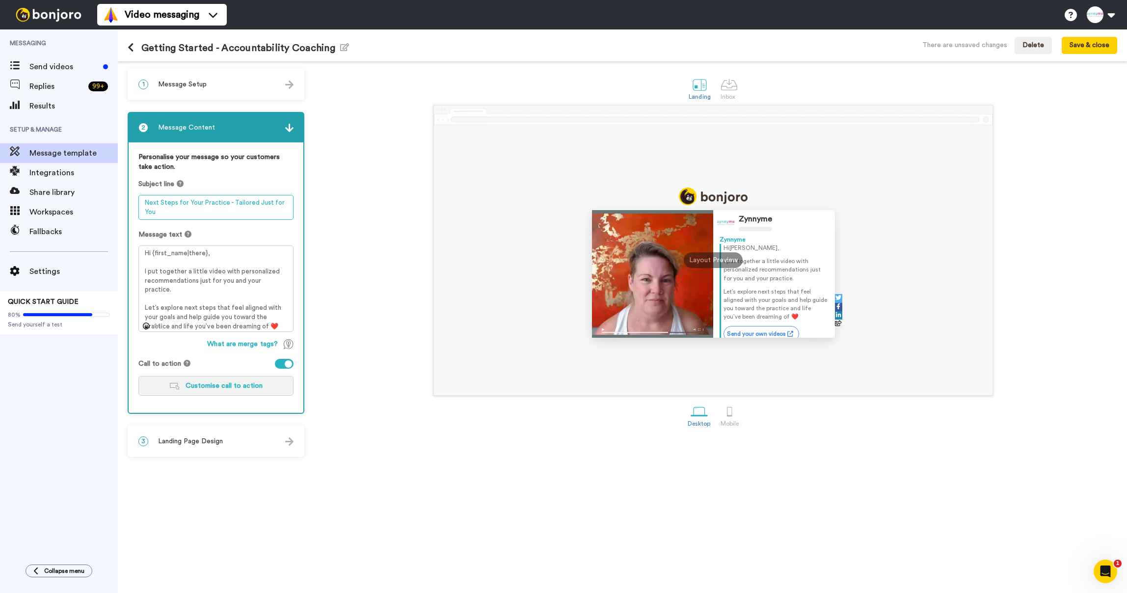
type textarea "Next Steps for Your Practice - Tailored Just for You"
click at [212, 392] on button "Customise call to action" at bounding box center [215, 386] width 155 height 20
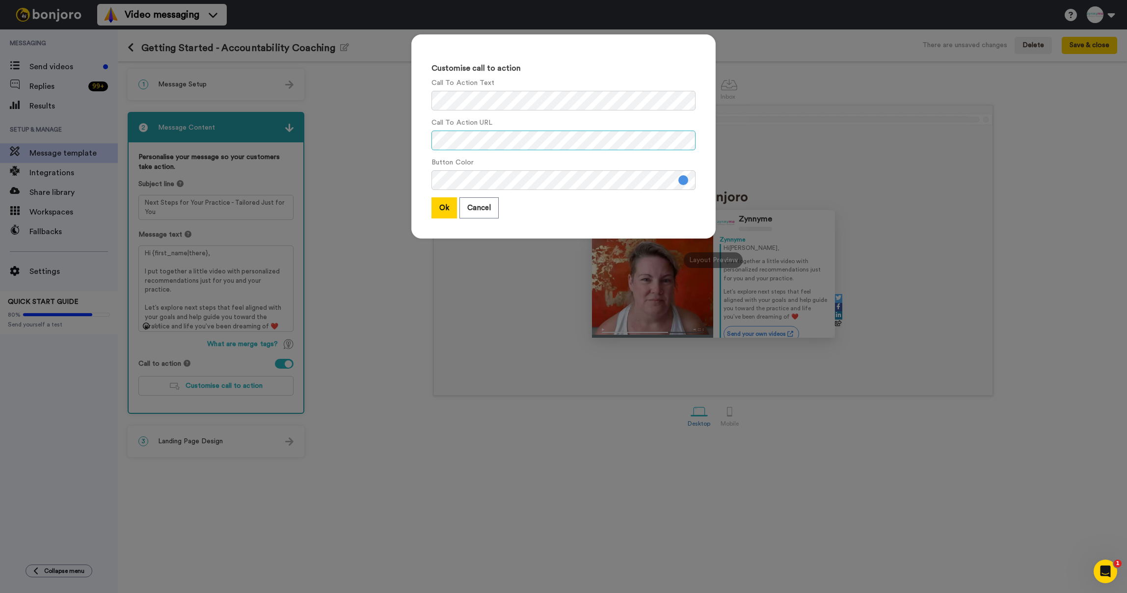
click at [363, 137] on div "Customise call to action Call To Action Text Call To Action URL Button Color Ok…" at bounding box center [563, 296] width 1127 height 593
click at [391, 100] on div "Customise call to action Call To Action Text Call To Action URL Button Color Ok…" at bounding box center [563, 296] width 1127 height 593
click at [444, 212] on button "Ok" at bounding box center [445, 207] width 26 height 21
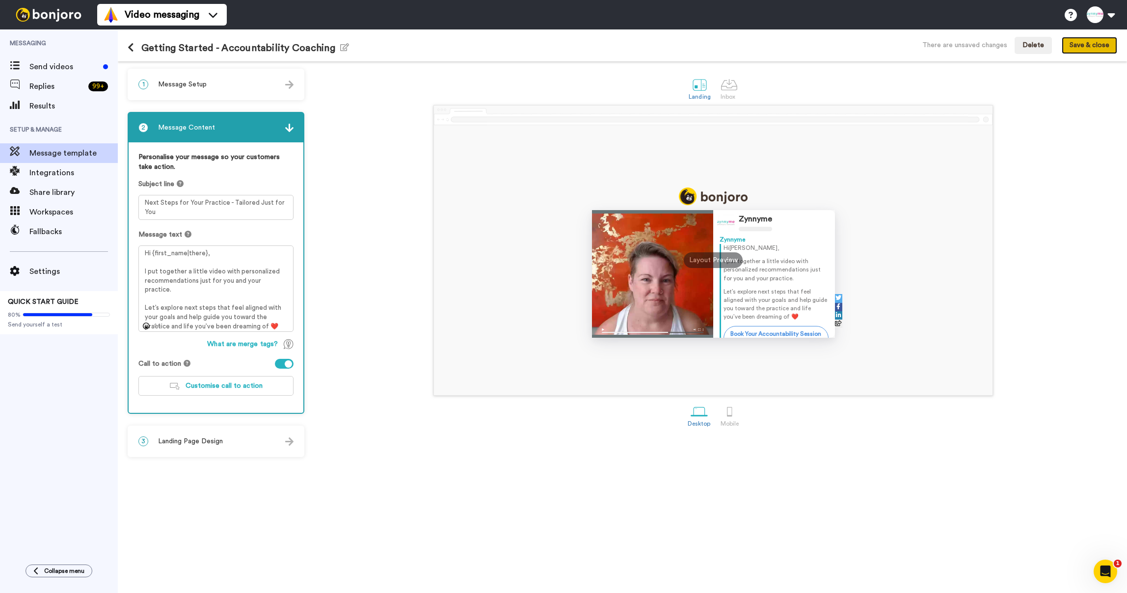
click at [1086, 47] on button "Save & close" at bounding box center [1089, 46] width 55 height 18
